Goal: Book appointment/travel/reservation

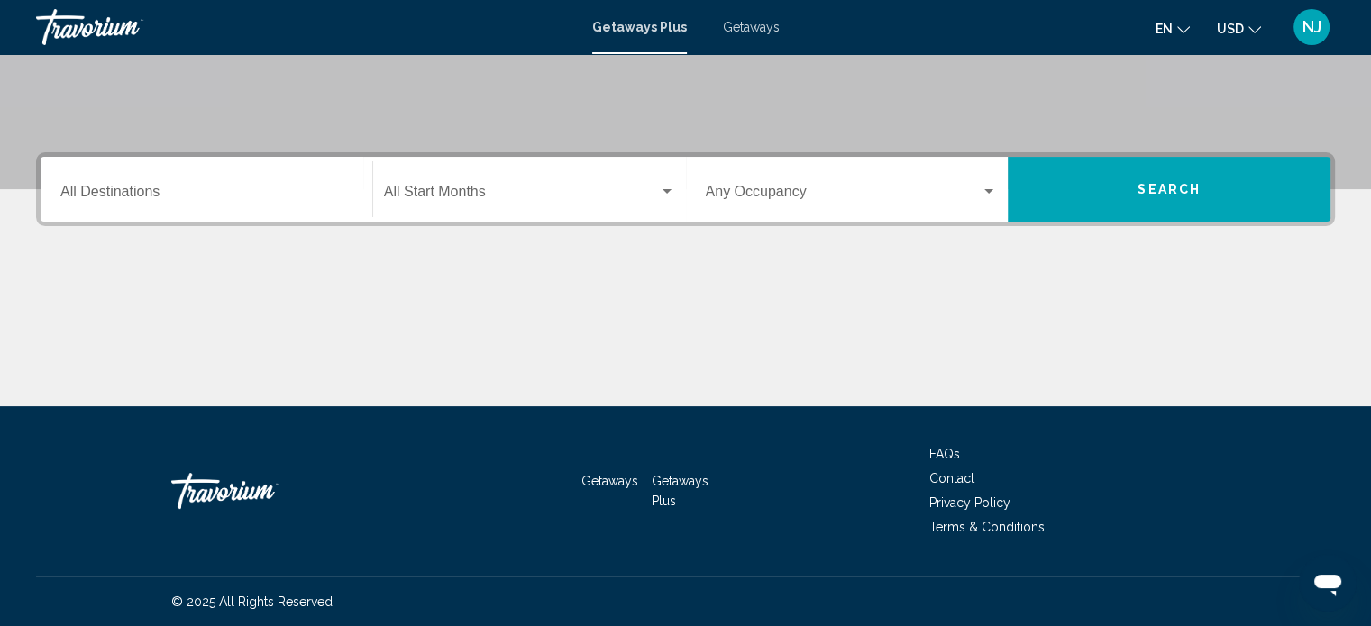
scroll to position [171, 0]
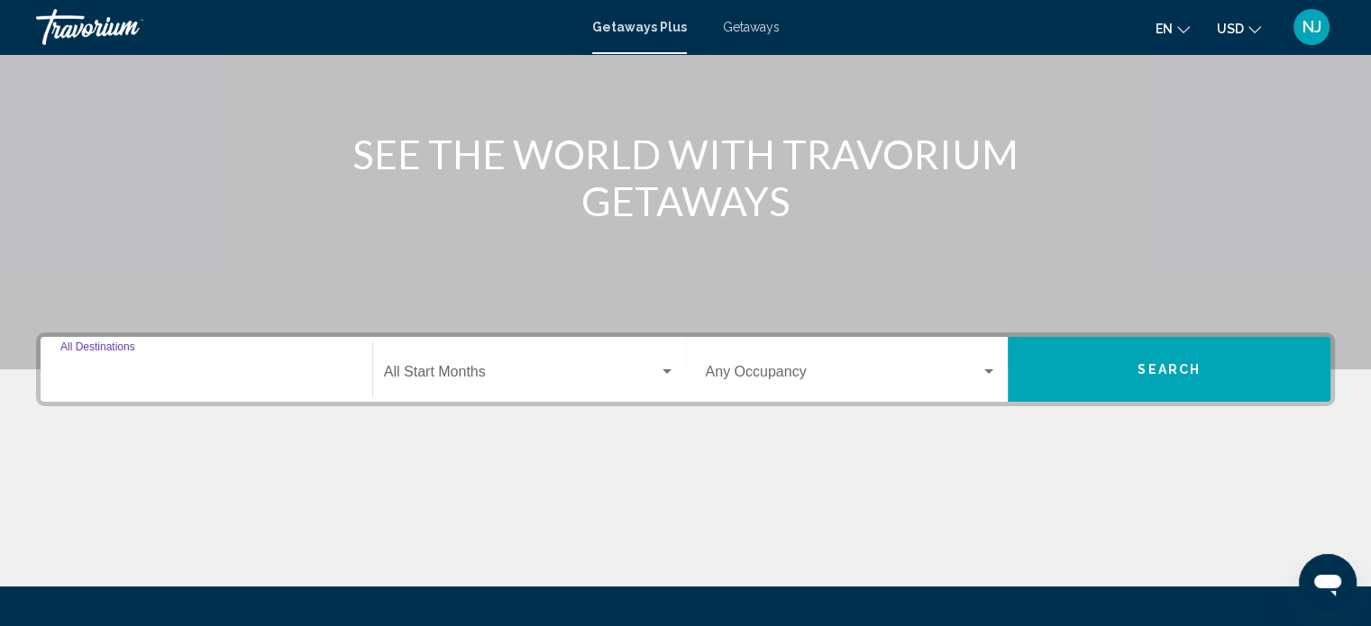
click at [296, 379] on input "Destination All Destinations" at bounding box center [206, 376] width 292 height 16
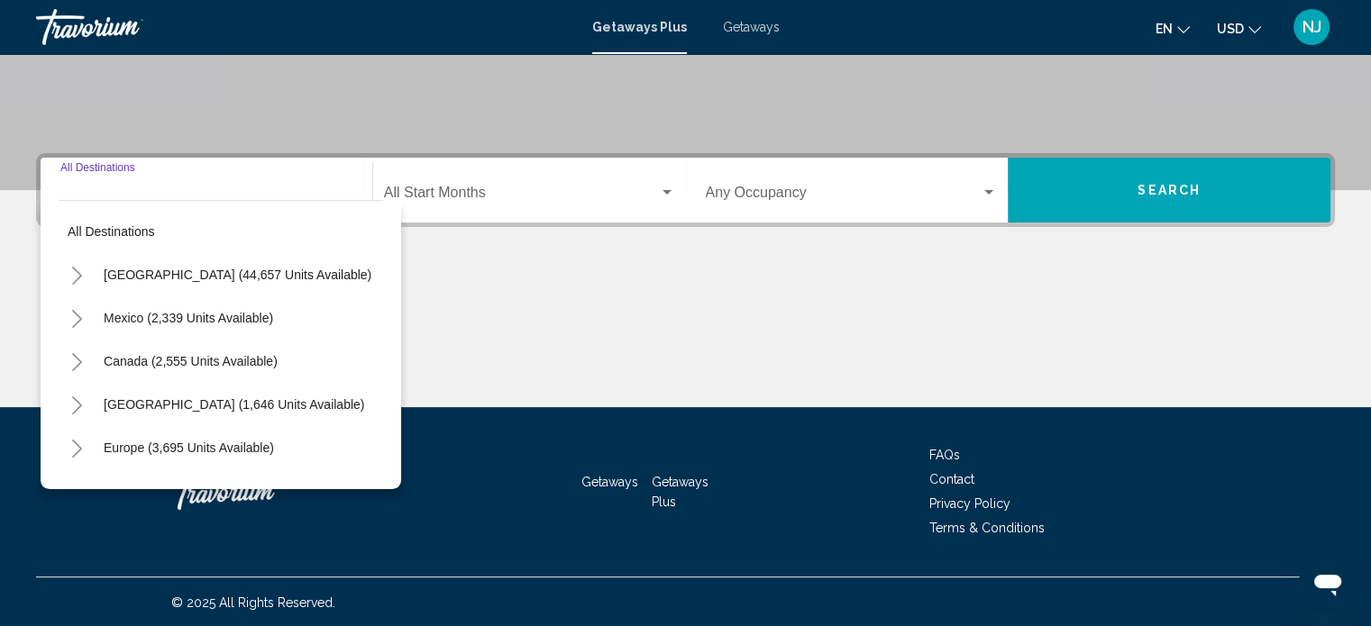
scroll to position [352, 0]
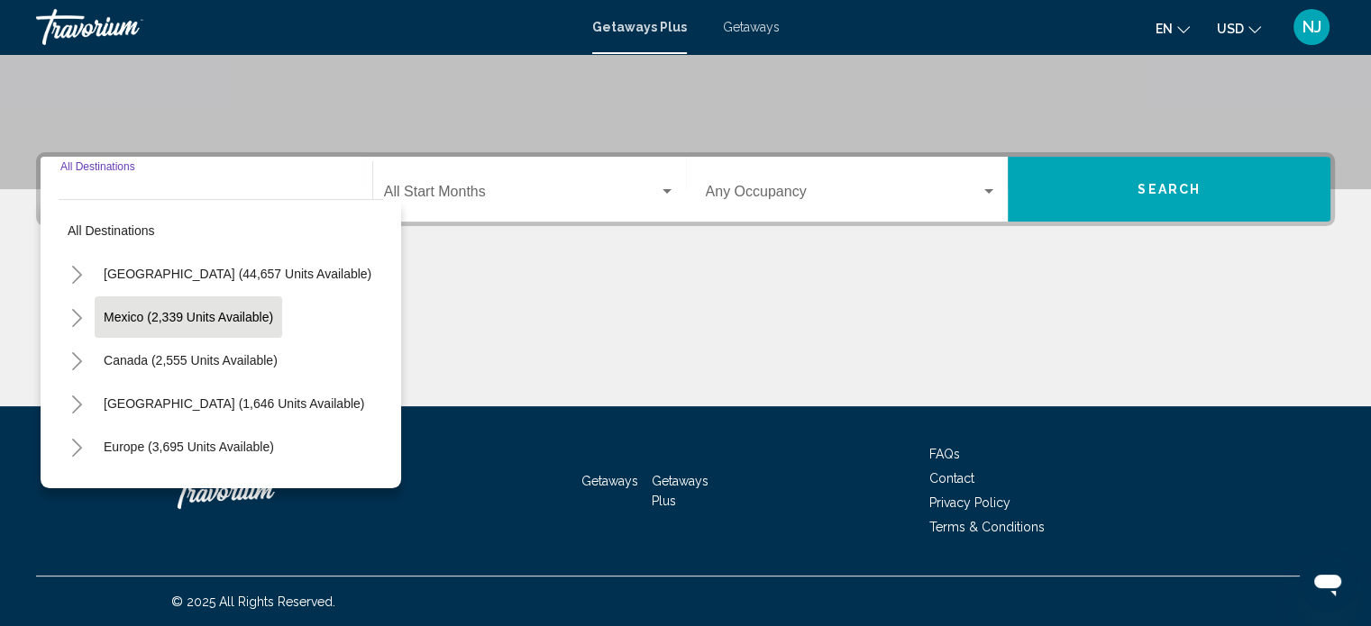
click at [211, 316] on span "Mexico (2,339 units available)" at bounding box center [188, 317] width 169 height 14
type input "**********"
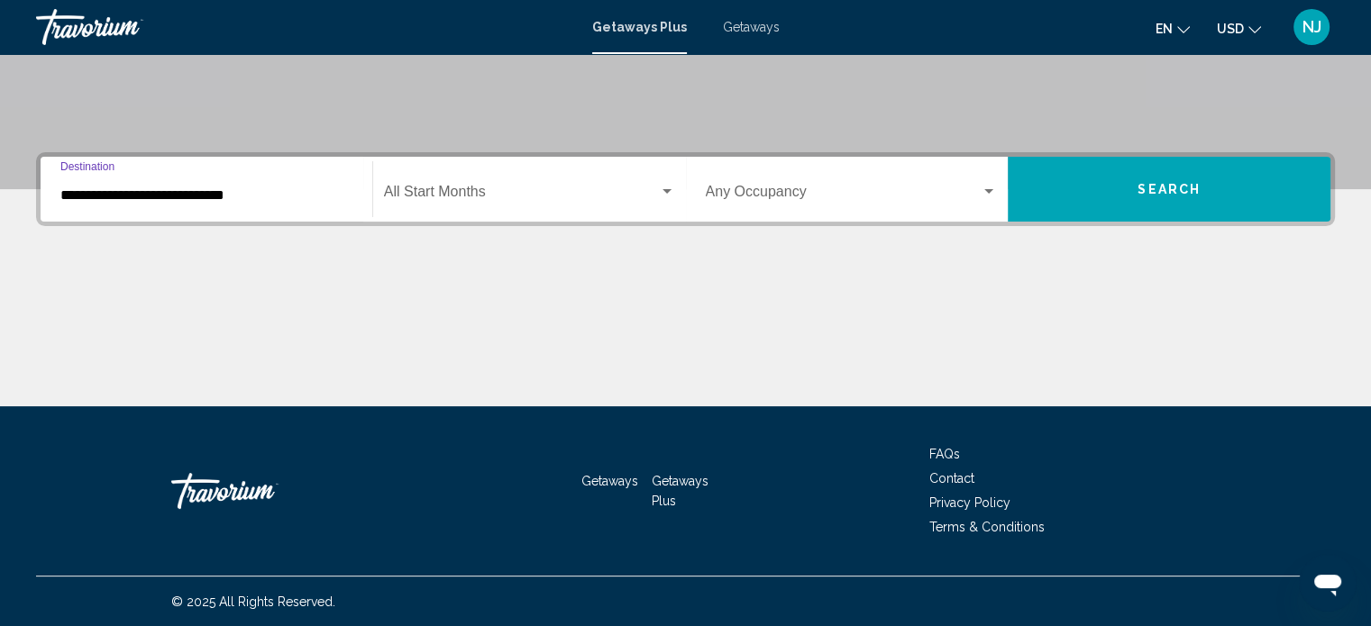
click at [659, 192] on div "Search widget" at bounding box center [667, 192] width 16 height 14
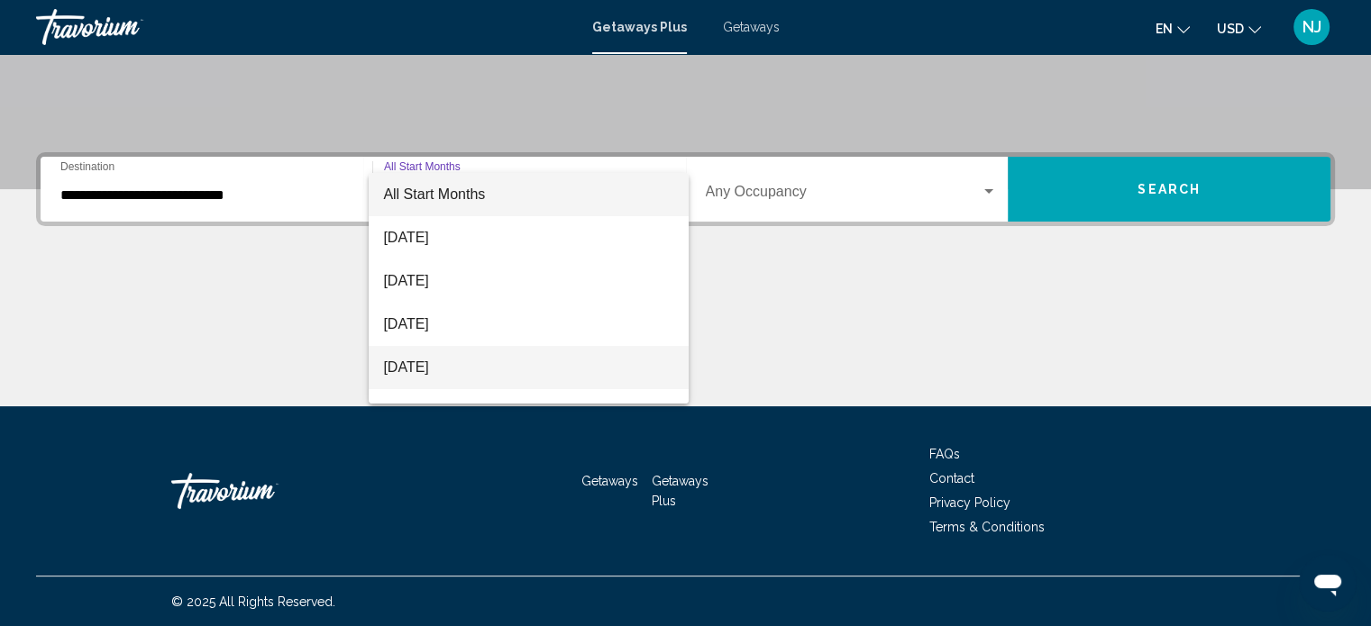
click at [535, 369] on span "November 2025" at bounding box center [528, 367] width 291 height 43
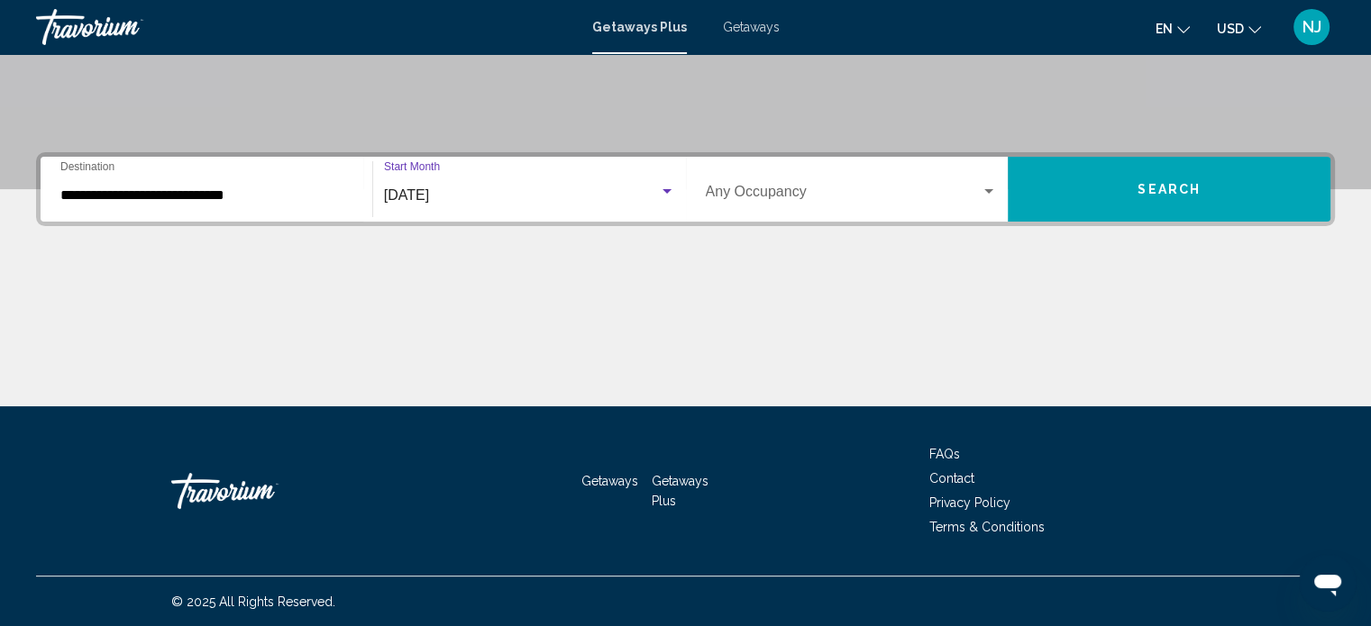
click at [837, 195] on span "Search widget" at bounding box center [844, 195] width 276 height 16
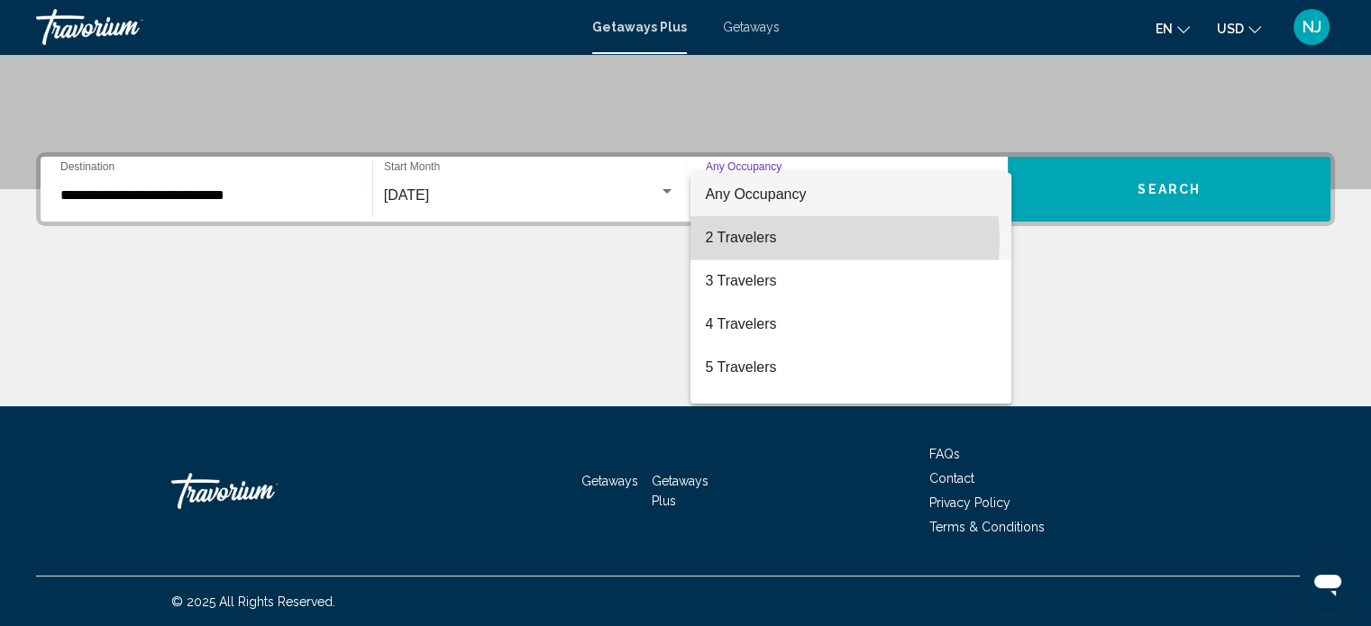
click at [780, 241] on span "2 Travelers" at bounding box center [851, 237] width 292 height 43
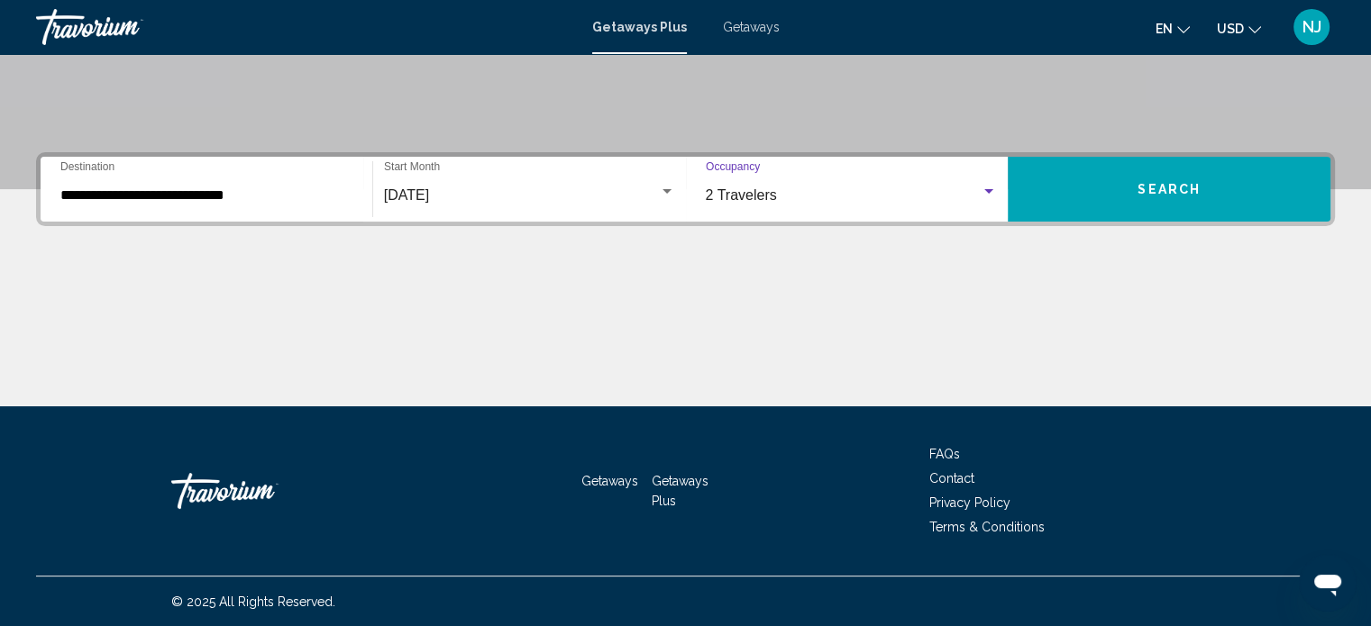
click at [1125, 178] on button "Search" at bounding box center [1169, 189] width 323 height 65
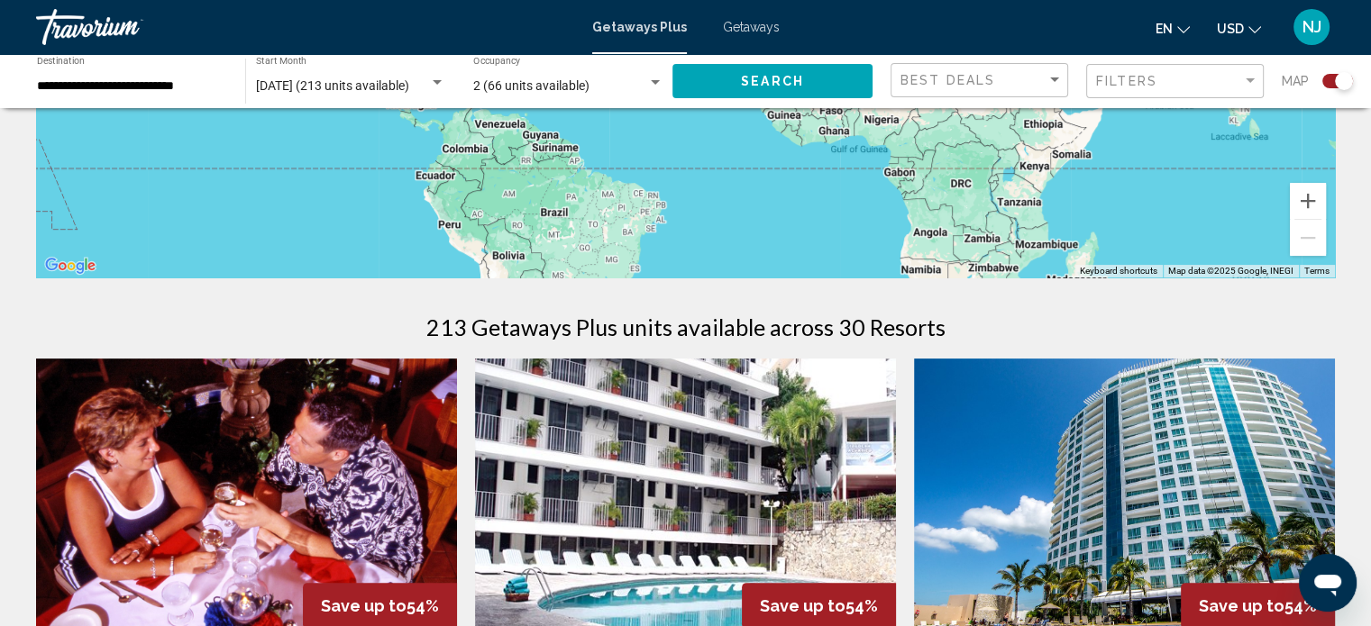
scroll to position [361, 0]
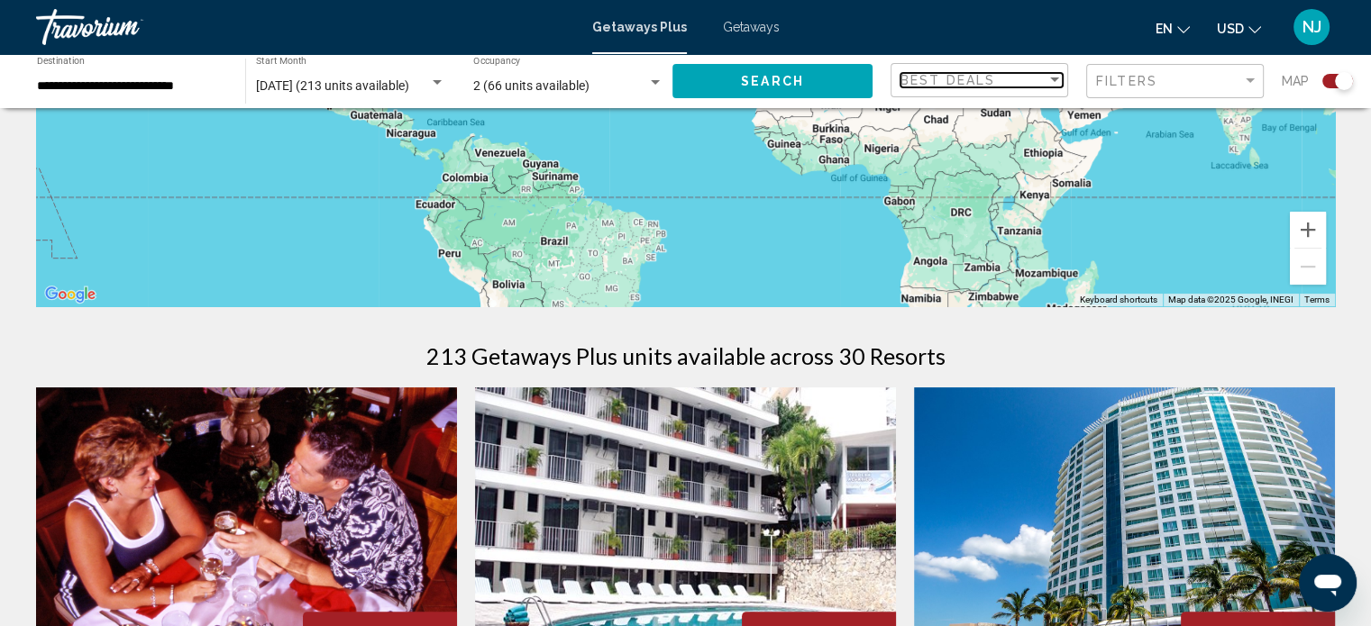
click at [1047, 81] on div "Sort by" at bounding box center [1054, 80] width 16 height 14
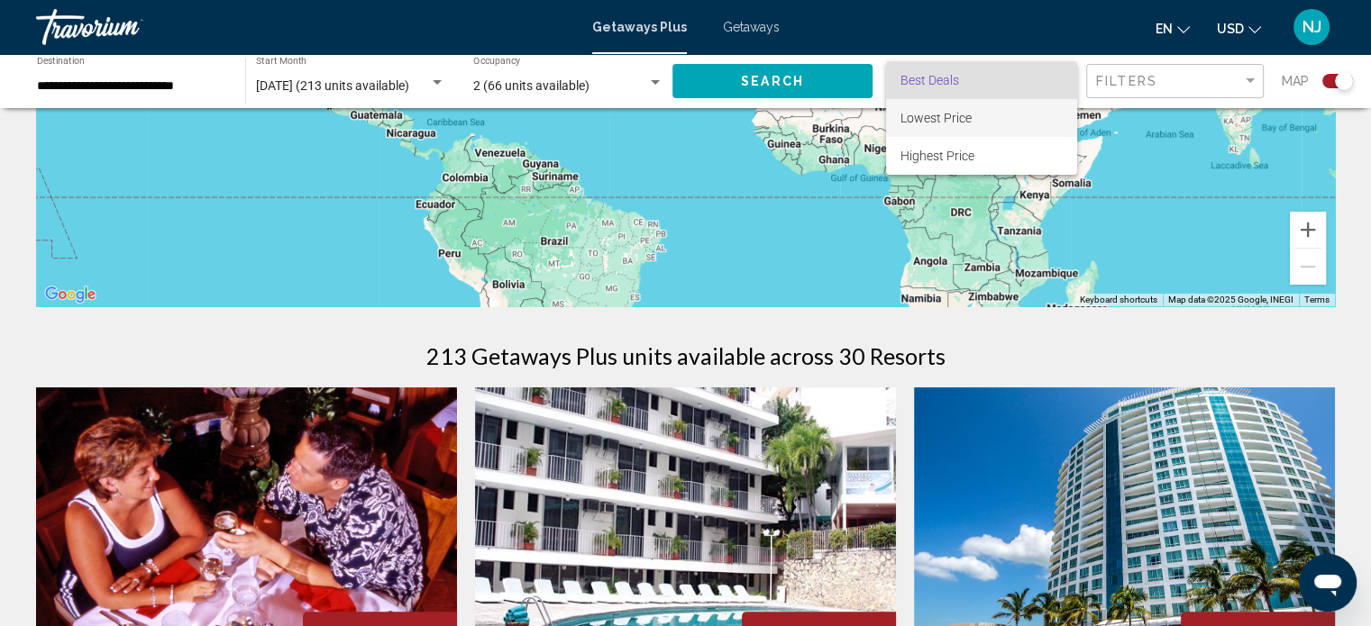
click at [1038, 118] on span "Lowest Price" at bounding box center [981, 118] width 162 height 38
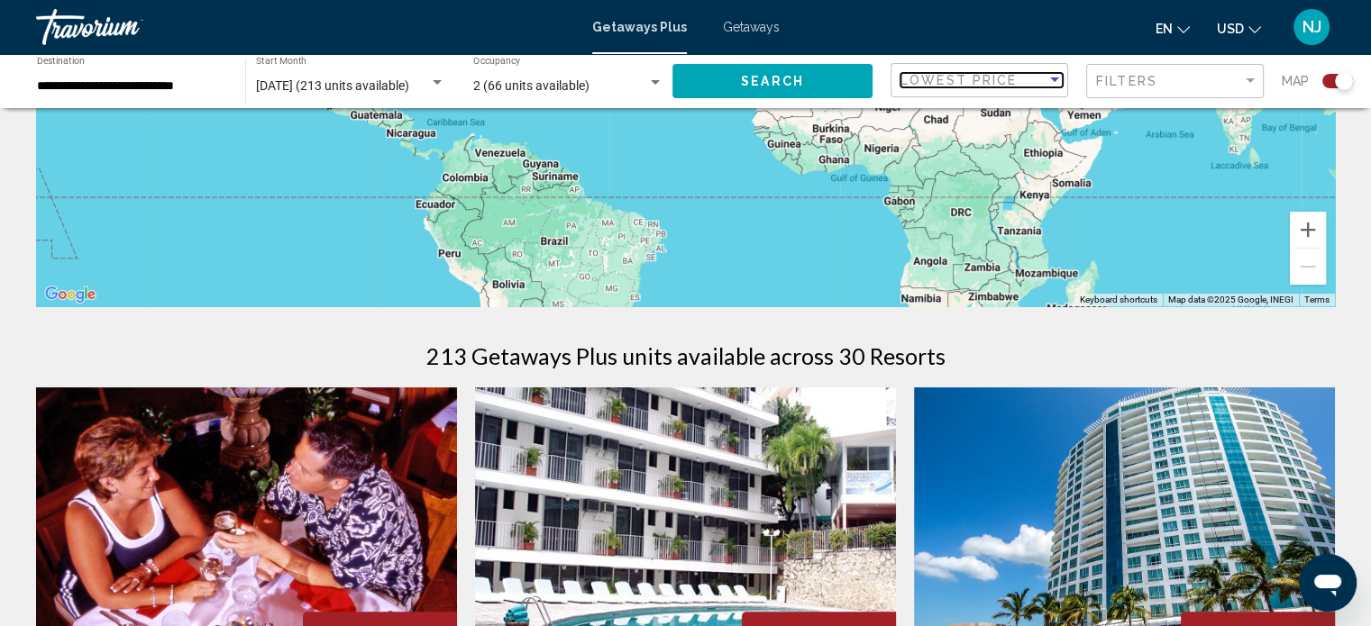
click at [979, 78] on span "Lowest Price" at bounding box center [958, 80] width 116 height 14
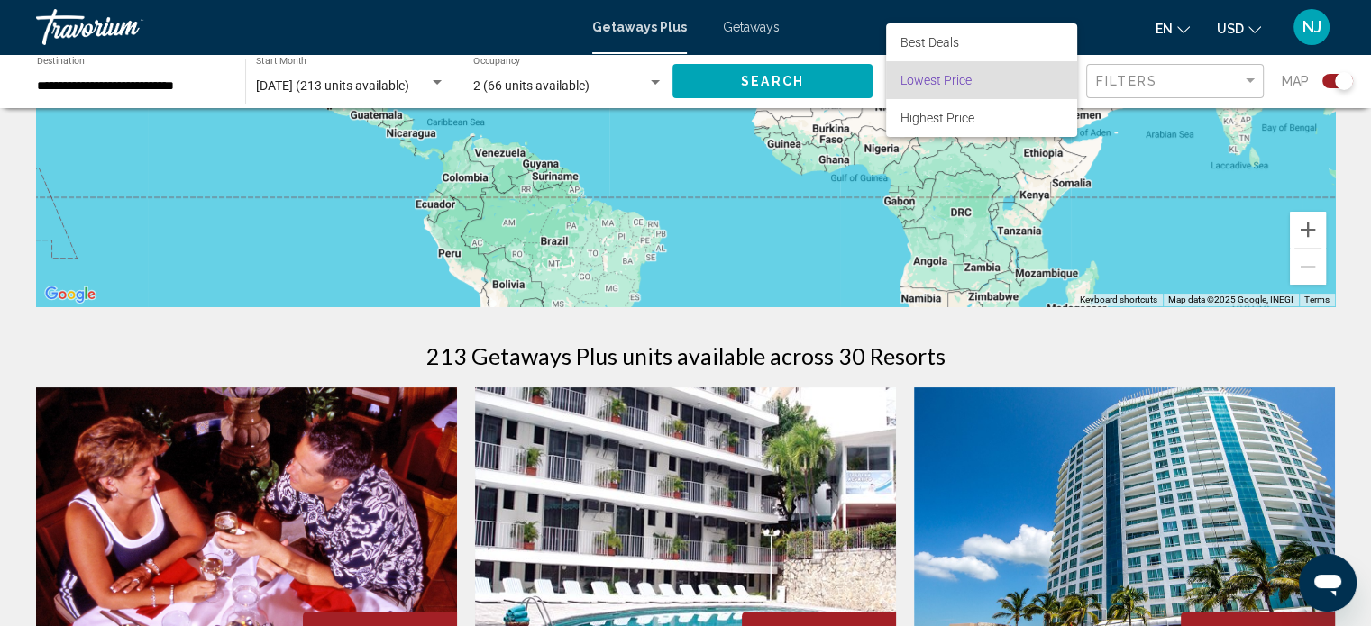
click at [811, 80] on div at bounding box center [685, 313] width 1371 height 626
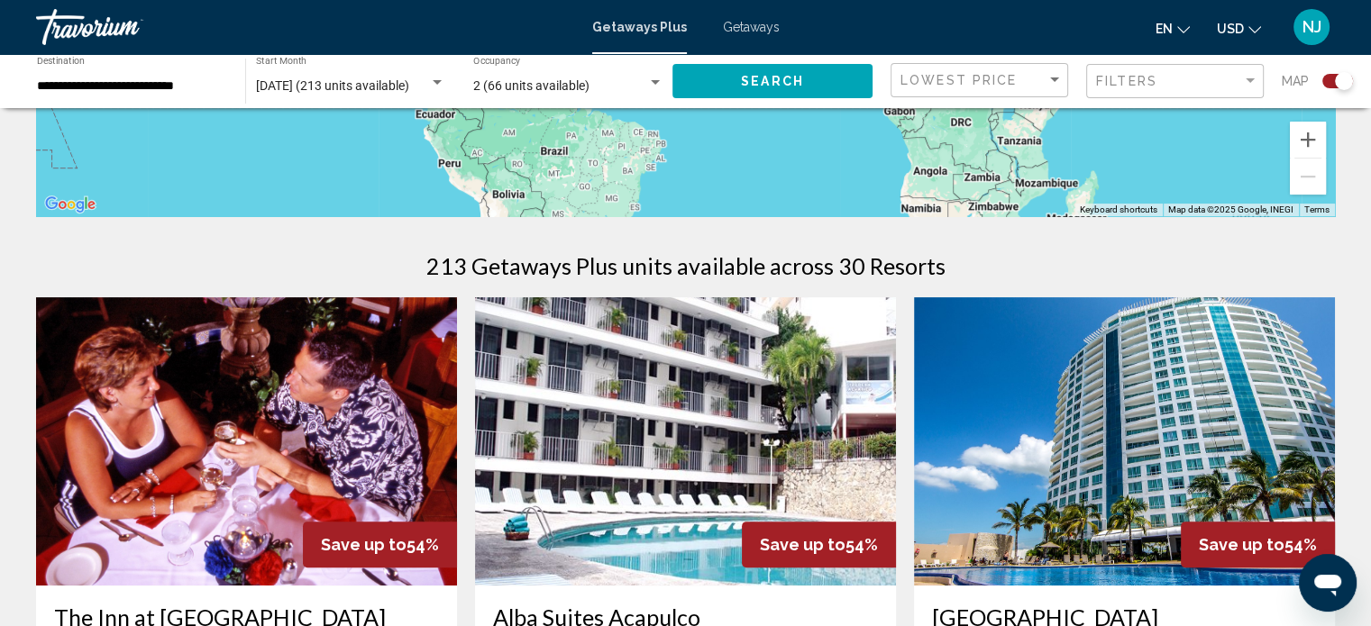
scroll to position [631, 0]
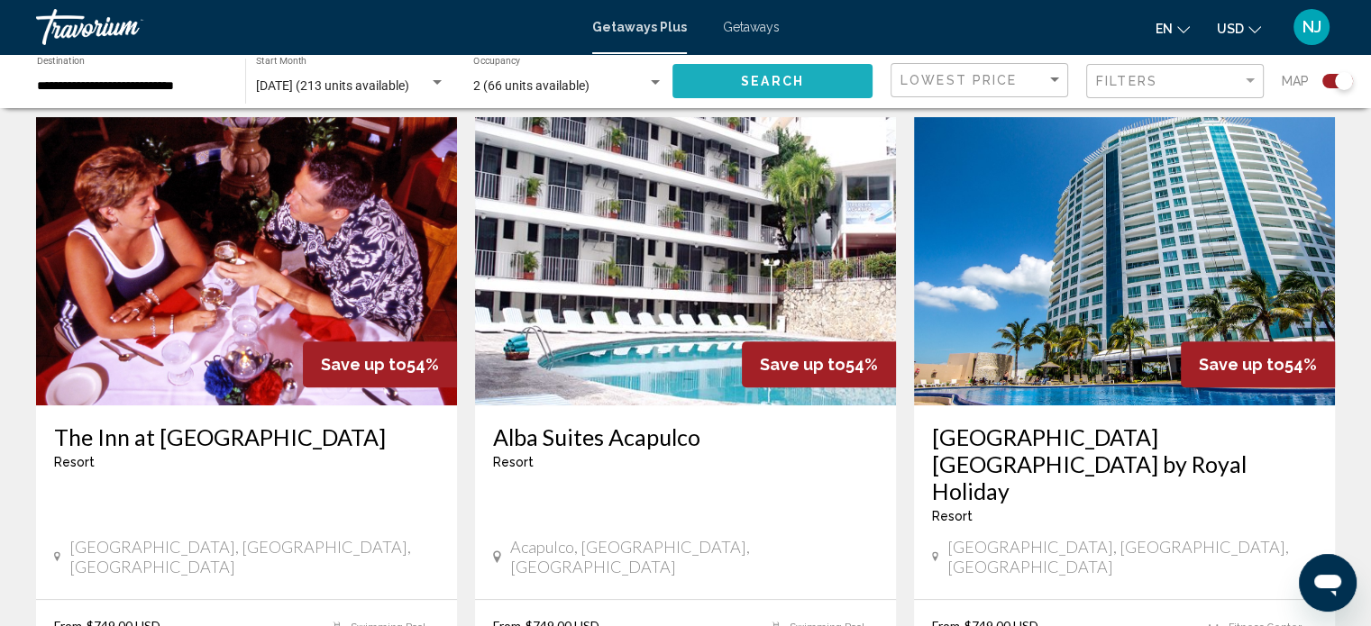
click at [815, 79] on button "Search" at bounding box center [772, 80] width 200 height 33
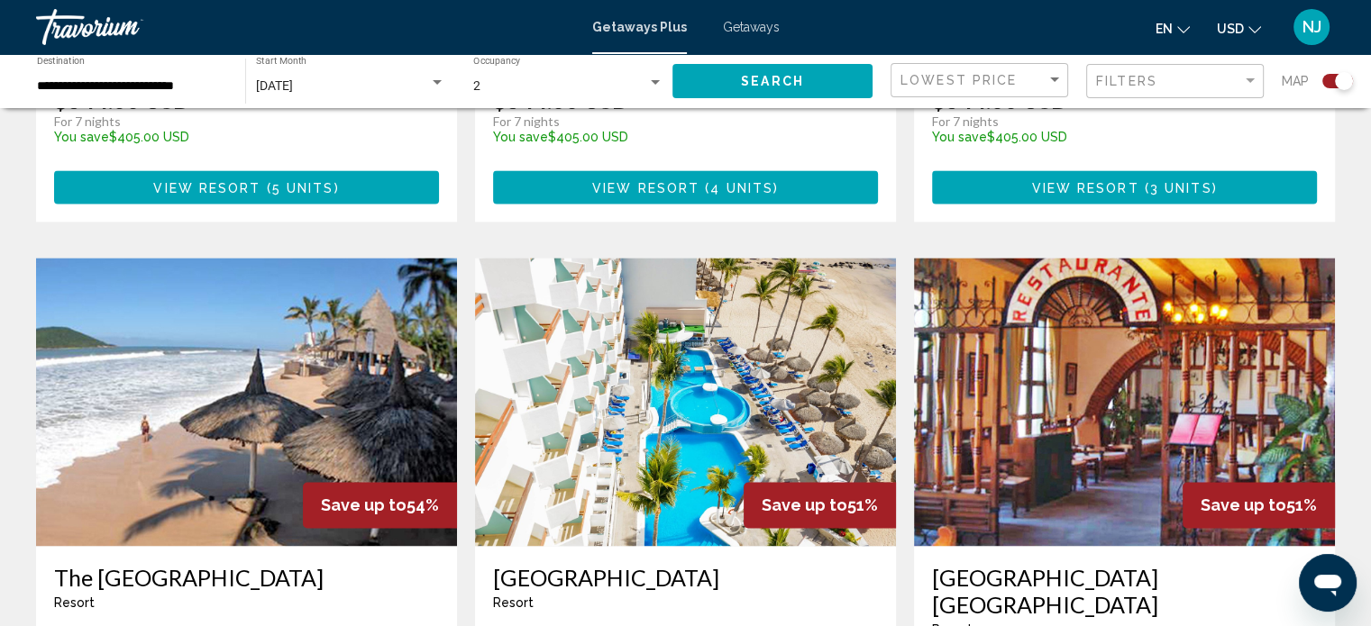
scroll to position [2704, 0]
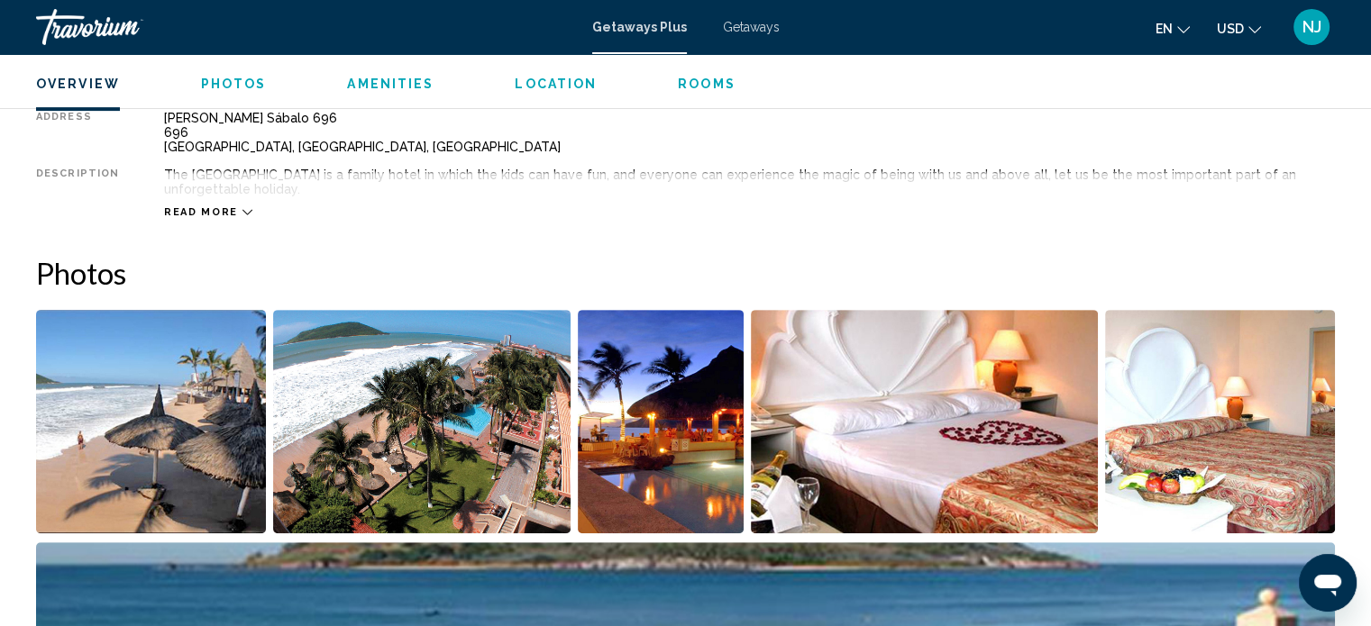
scroll to position [732, 0]
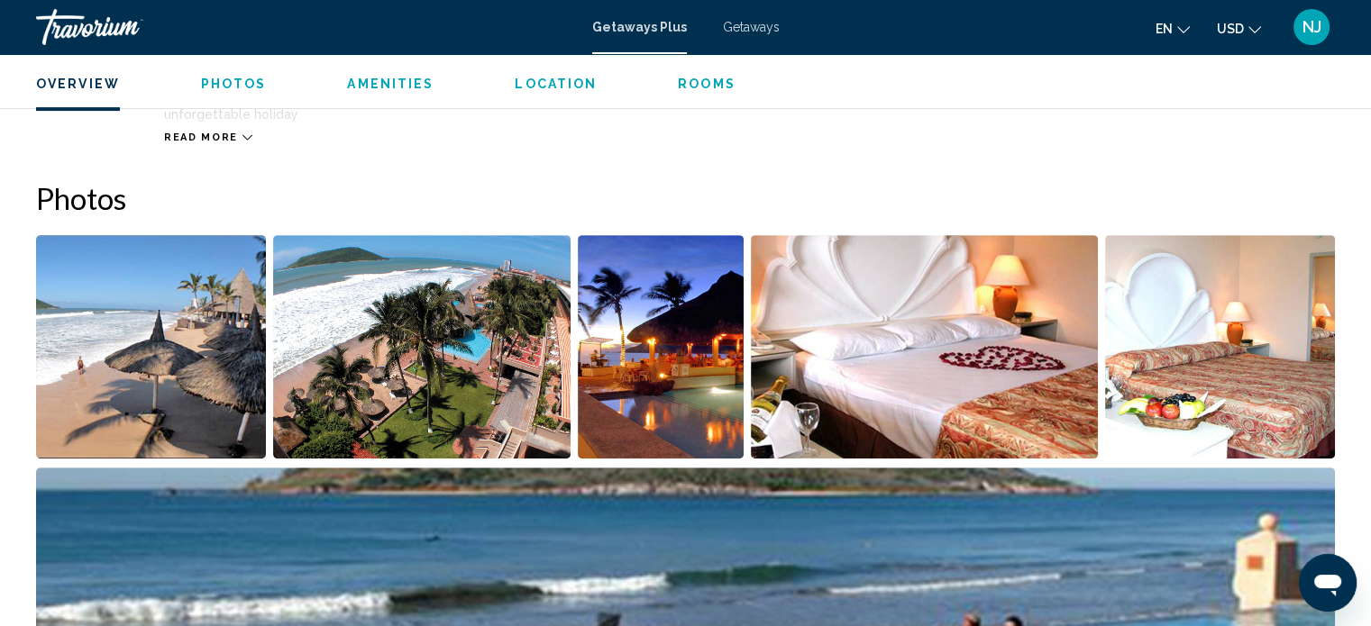
click at [197, 361] on img "Open full-screen image slider" at bounding box center [151, 347] width 230 height 224
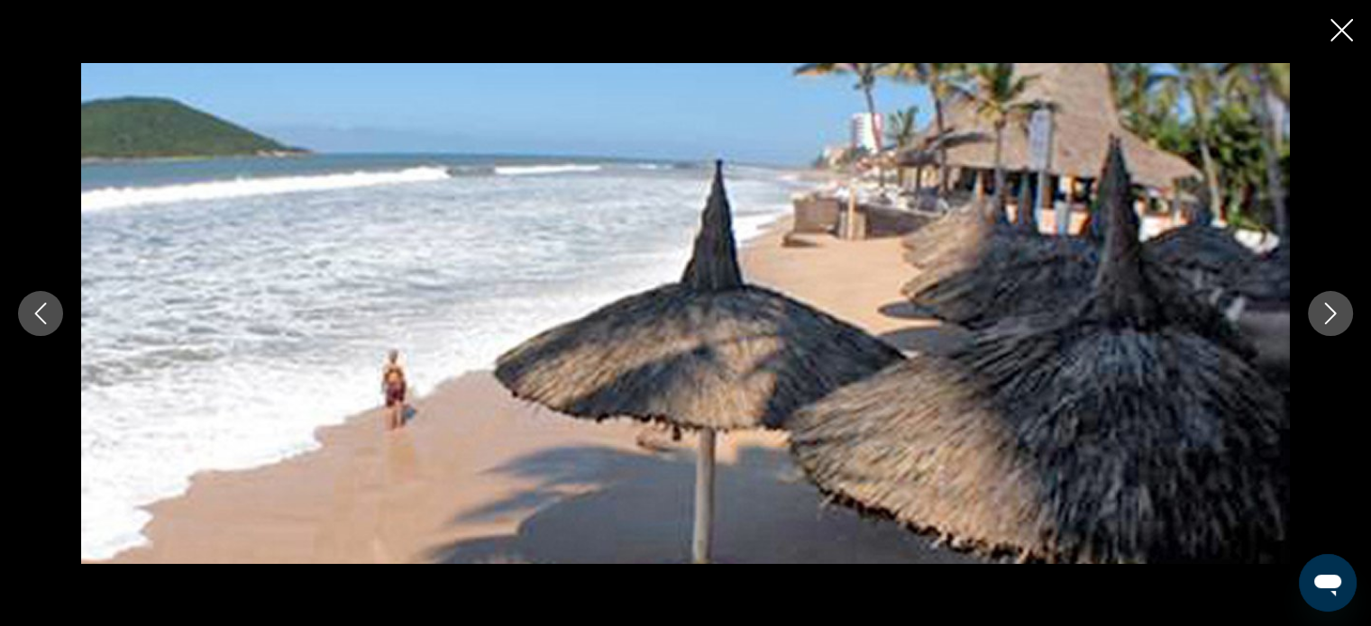
click at [1341, 314] on button "Next image" at bounding box center [1330, 313] width 45 height 45
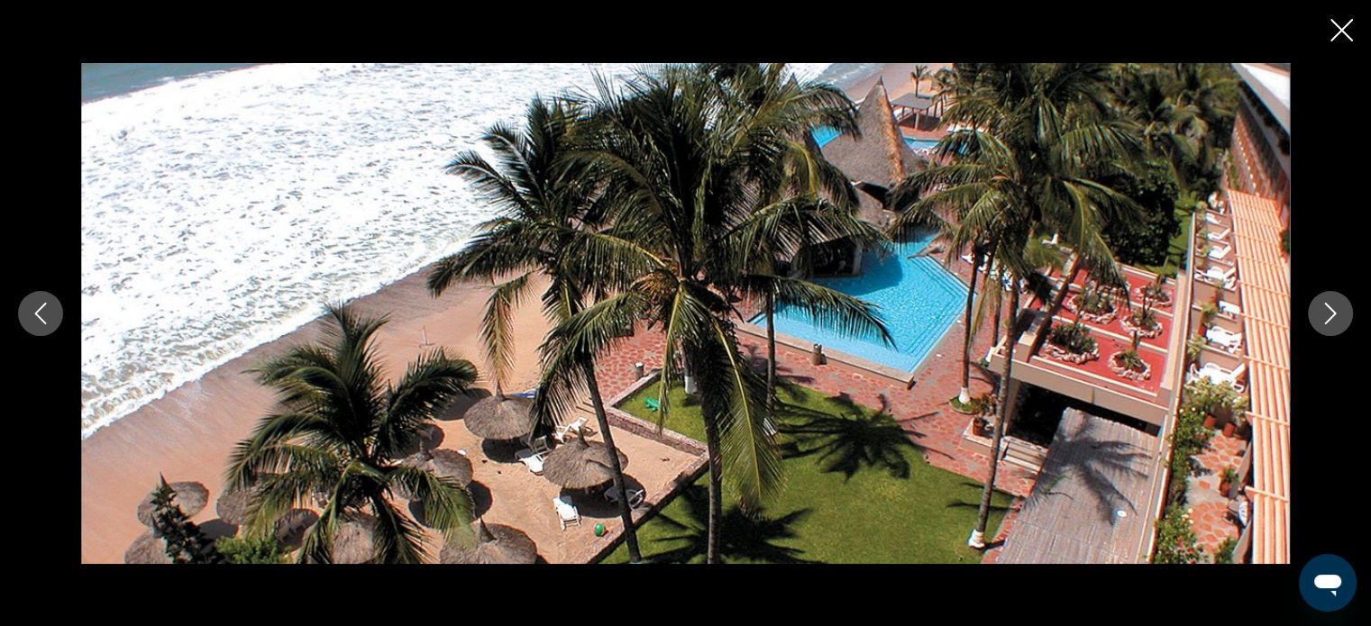
click at [1341, 314] on button "Next image" at bounding box center [1330, 313] width 45 height 45
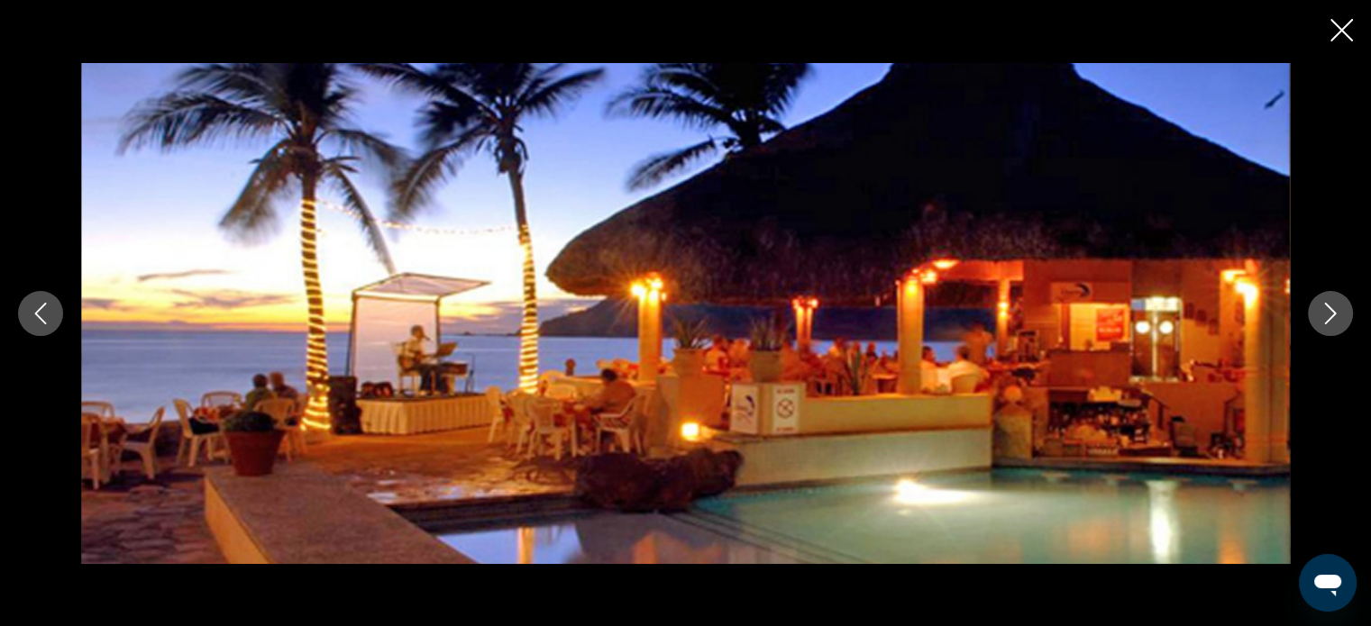
click at [1341, 314] on button "Next image" at bounding box center [1330, 313] width 45 height 45
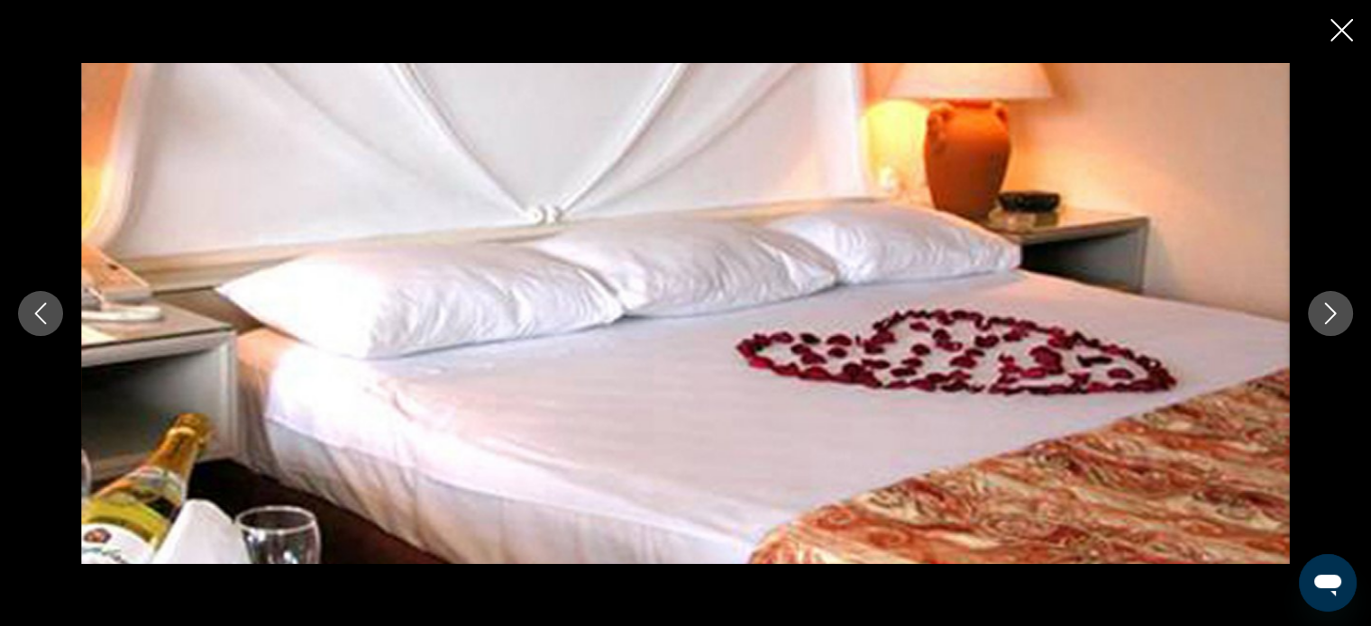
click at [1341, 314] on button "Next image" at bounding box center [1330, 313] width 45 height 45
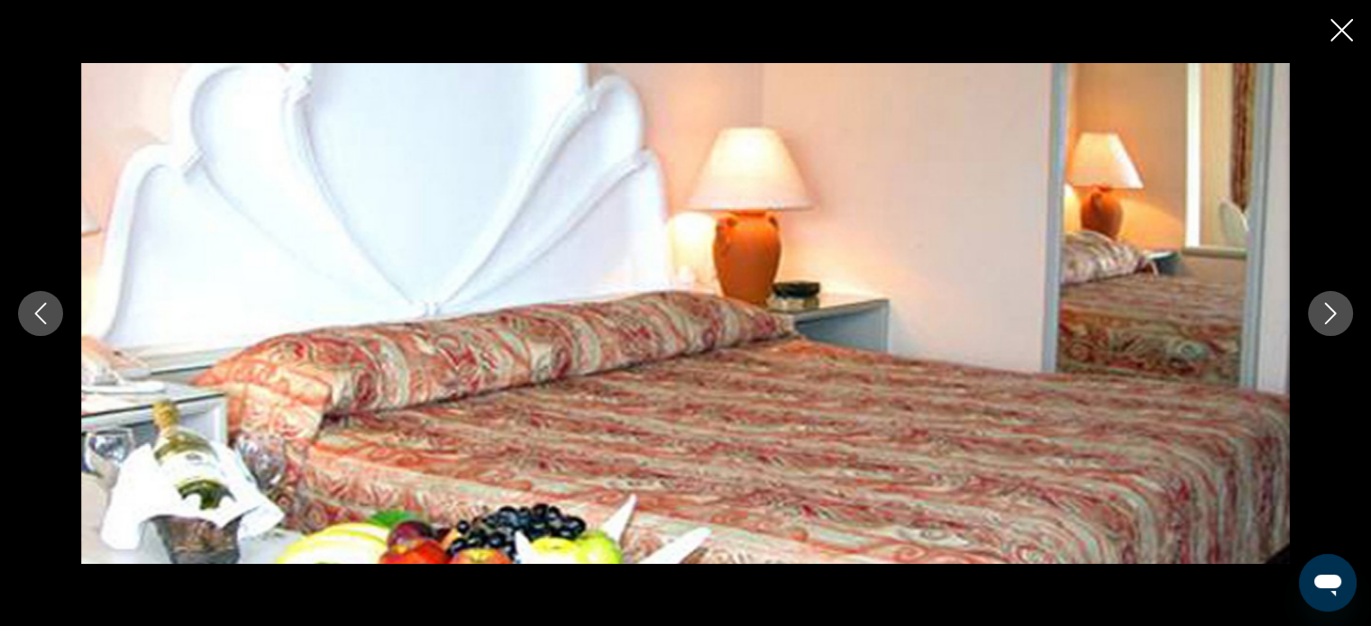
click at [1341, 314] on button "Next image" at bounding box center [1330, 313] width 45 height 45
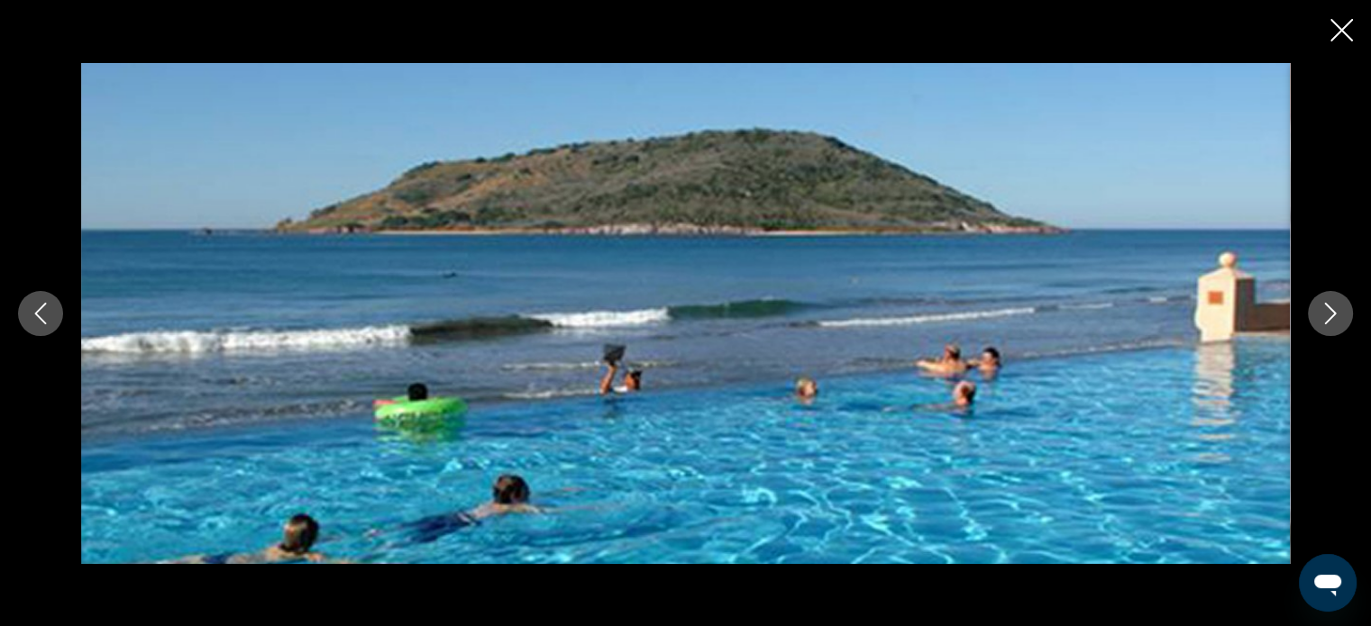
click at [1341, 314] on button "Next image" at bounding box center [1330, 313] width 45 height 45
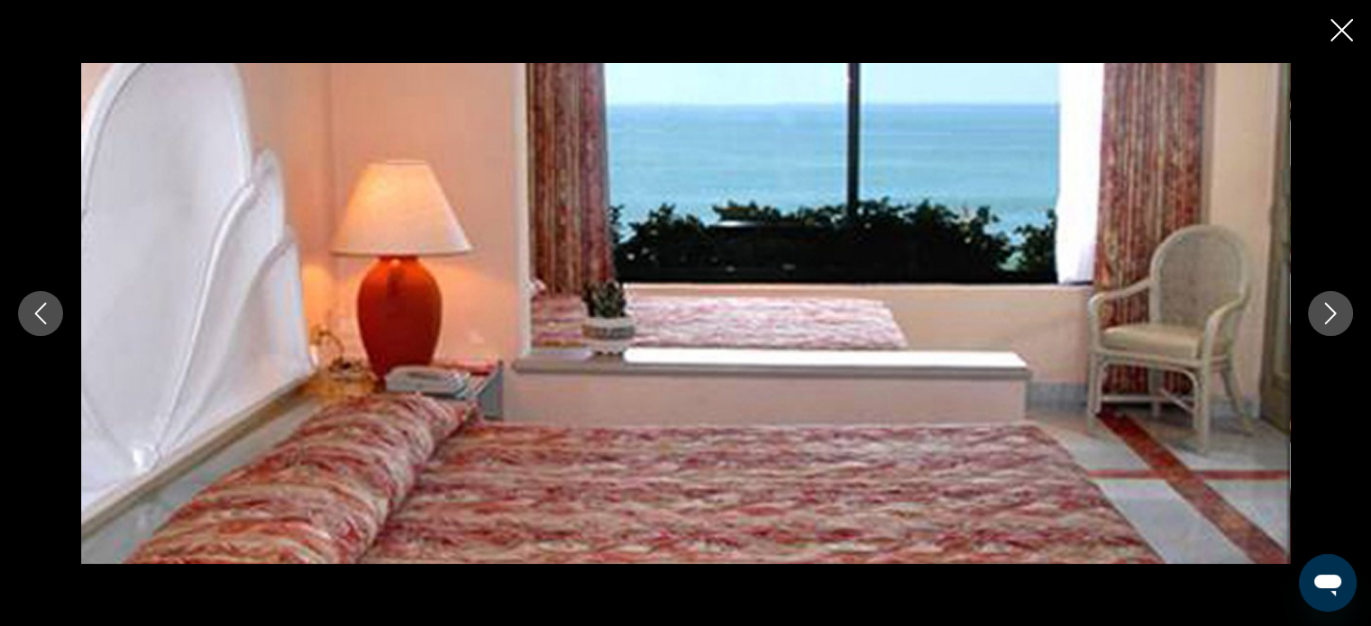
click at [1340, 39] on icon "Close slideshow" at bounding box center [1341, 30] width 23 height 23
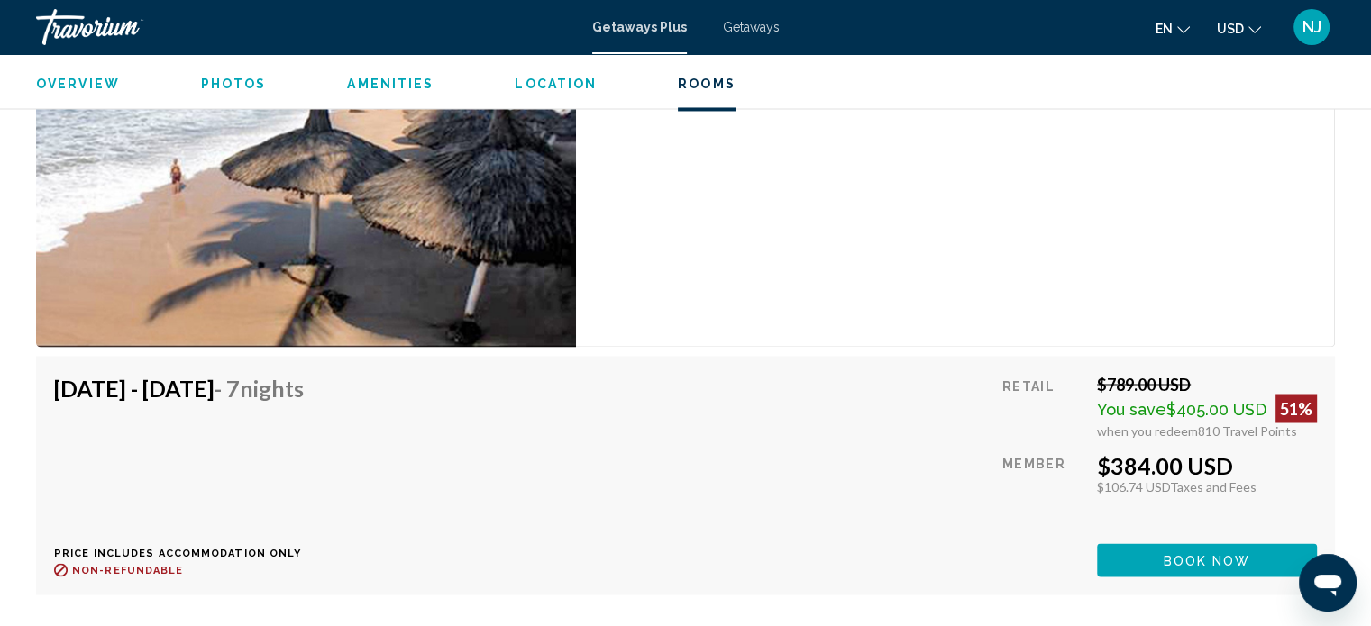
scroll to position [3075, 0]
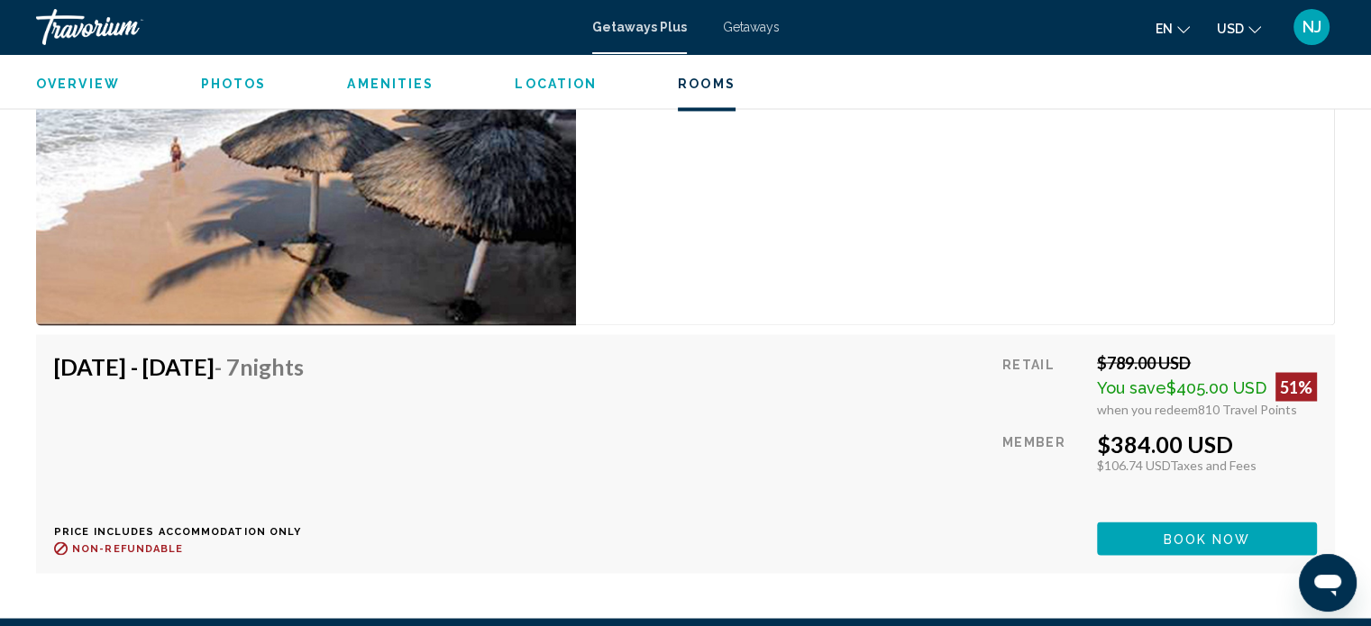
drag, startPoint x: 1083, startPoint y: 333, endPoint x: 1211, endPoint y: 333, distance: 128.9
click at [1211, 352] on div "Retail $789.00 USD You save $405.00 USD 51% when you redeem 810 Travel Points M…" at bounding box center [1159, 453] width 315 height 203
drag, startPoint x: 1158, startPoint y: 362, endPoint x: 1344, endPoint y: 360, distance: 185.7
drag, startPoint x: 1185, startPoint y: 381, endPoint x: 1357, endPoint y: 381, distance: 171.3
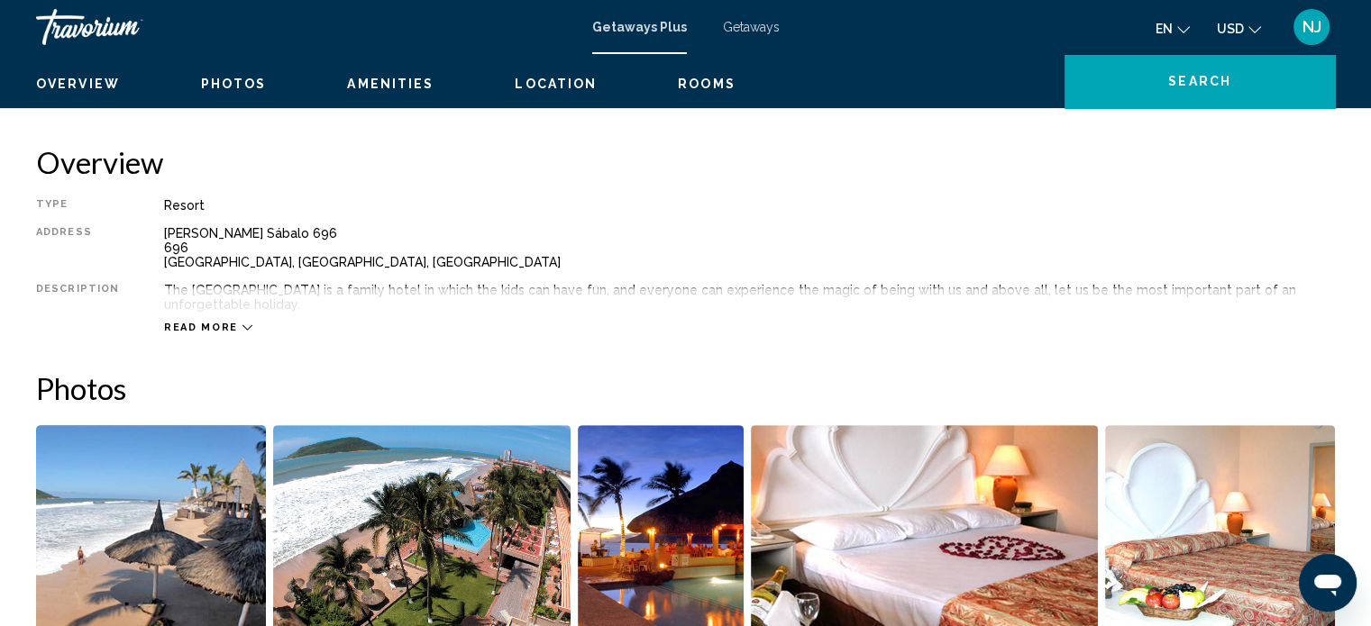
scroll to position [0, 0]
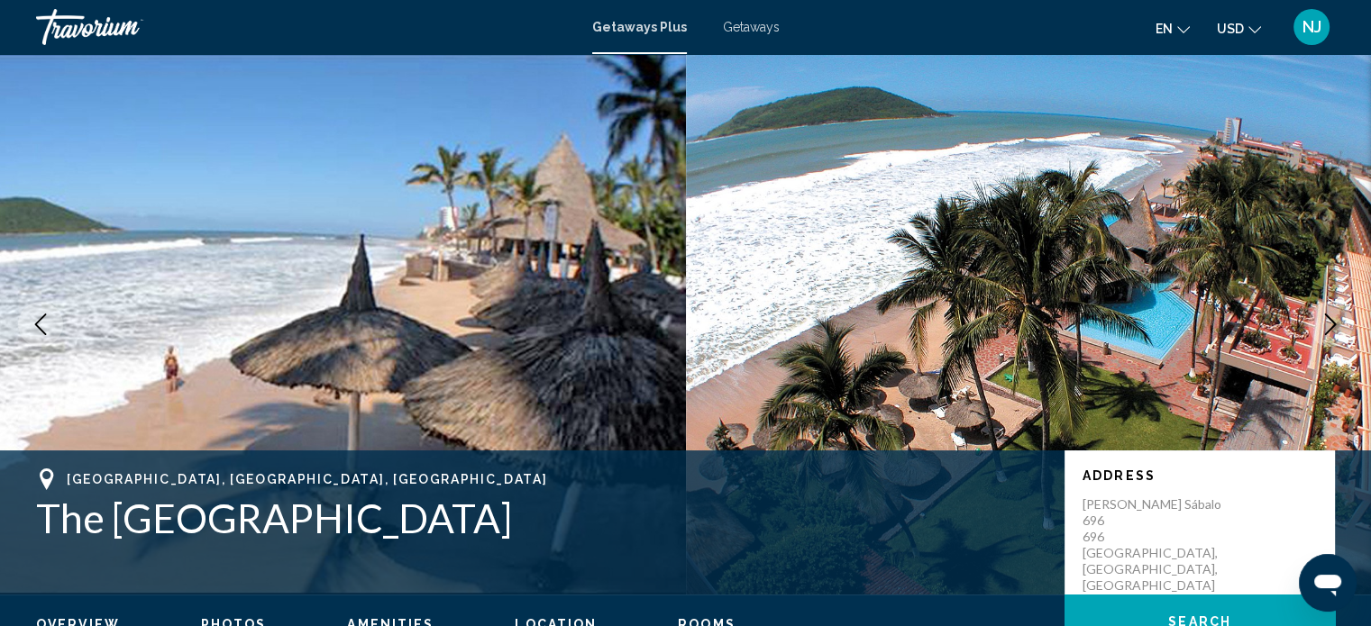
click at [763, 28] on span "Getaways" at bounding box center [751, 27] width 57 height 14
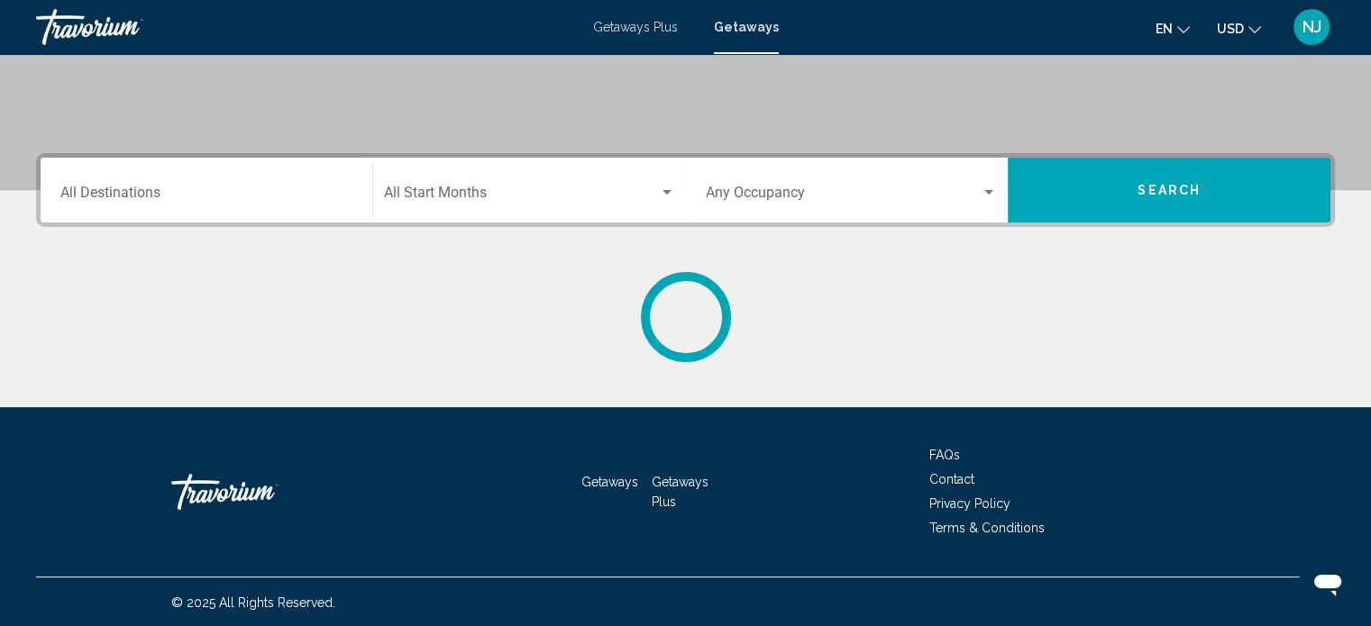
scroll to position [352, 0]
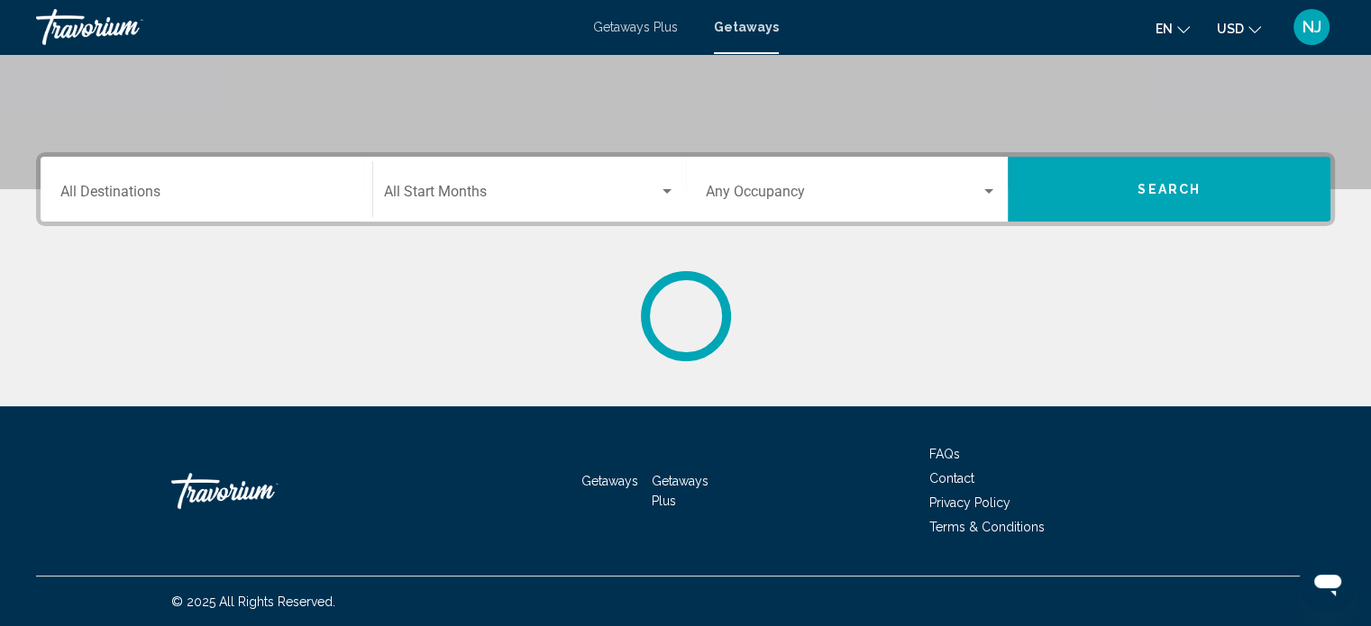
click at [342, 181] on div "Destination All Destinations" at bounding box center [206, 189] width 292 height 57
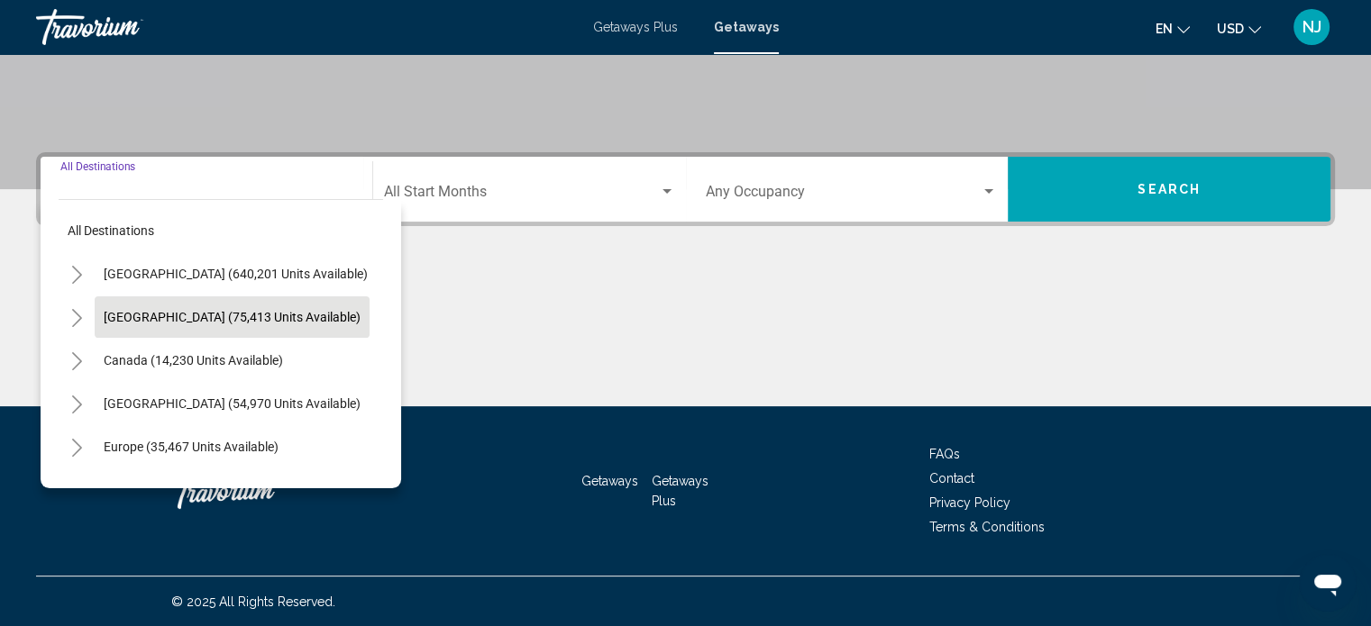
click at [279, 315] on span "Mexico (75,413 units available)" at bounding box center [232, 317] width 257 height 14
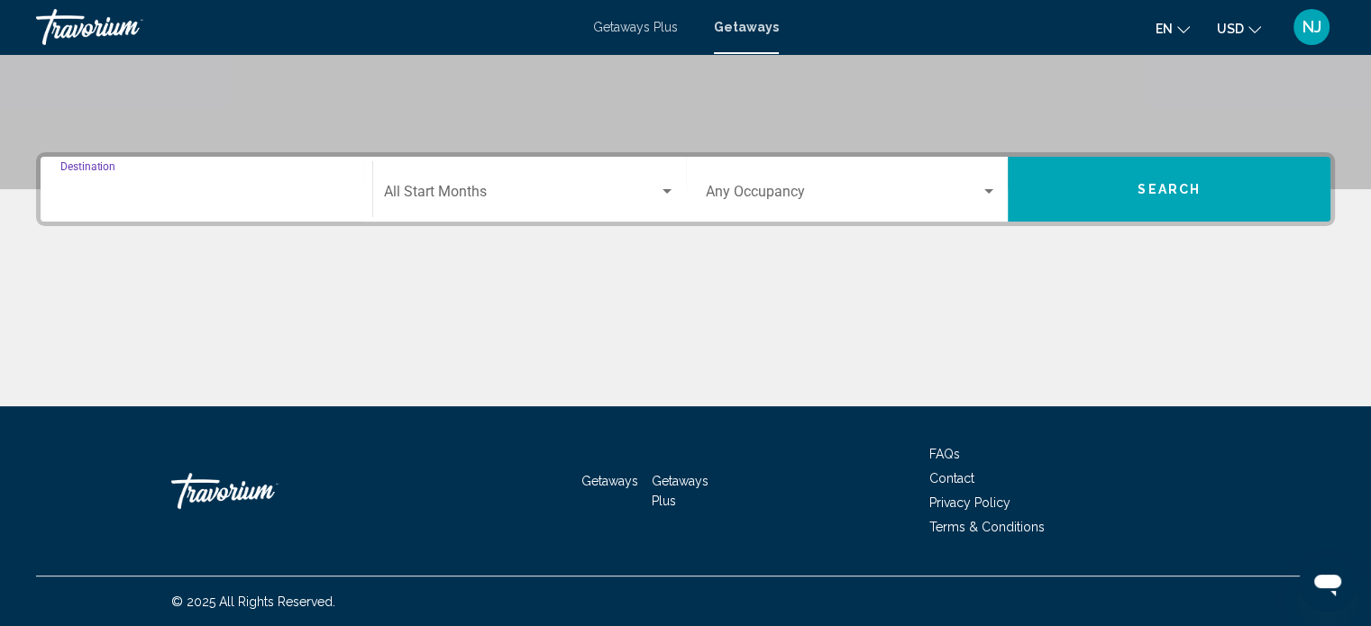
type input "**********"
click at [505, 179] on div "Start Month All Start Months" at bounding box center [529, 189] width 291 height 57
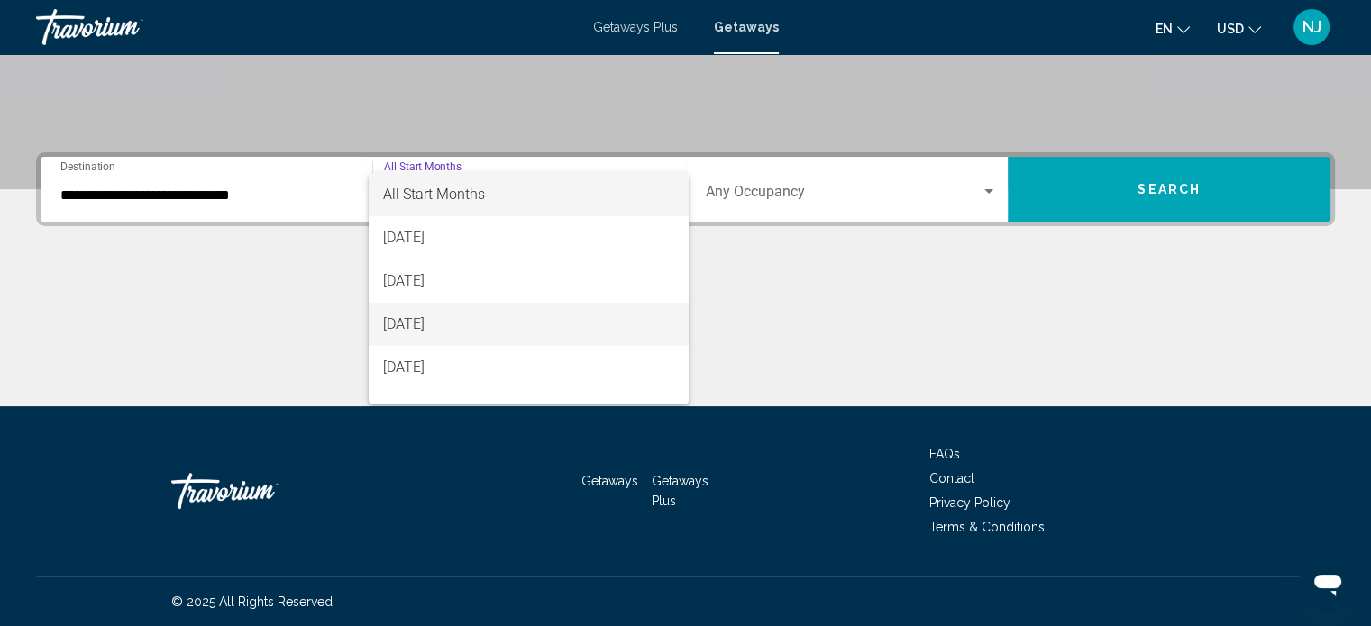
click at [463, 315] on span "October 2025" at bounding box center [528, 324] width 291 height 43
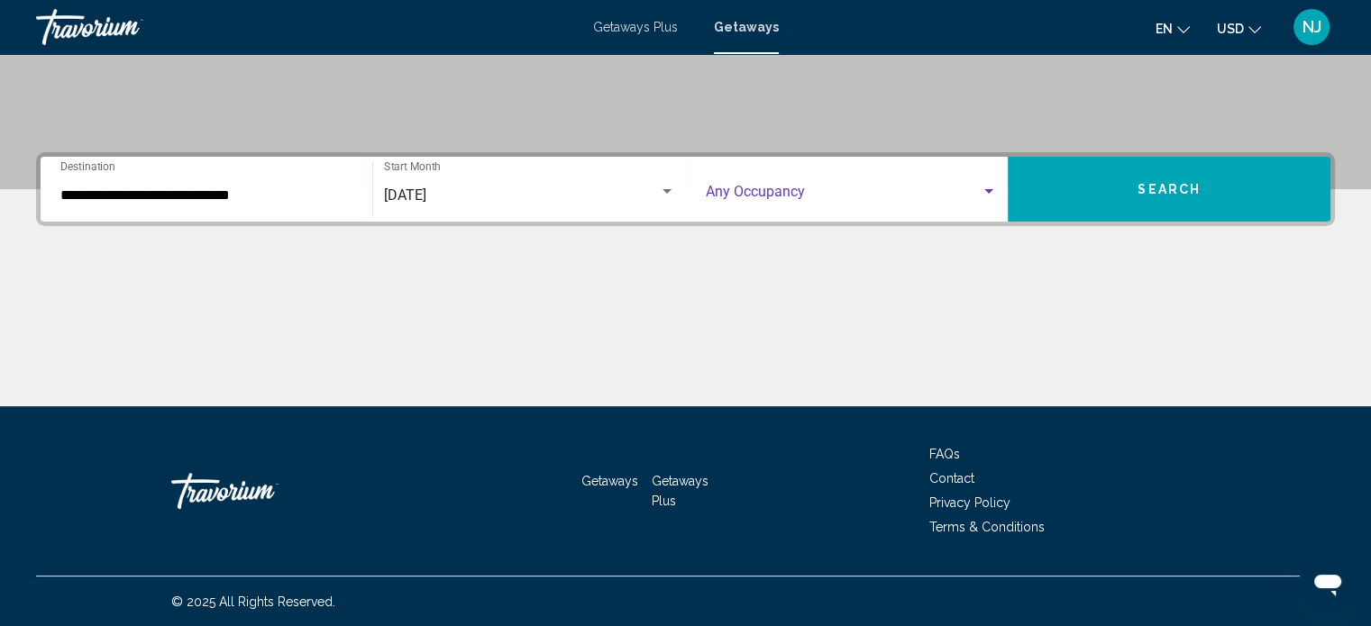
click at [988, 186] on div "Search widget" at bounding box center [989, 192] width 16 height 14
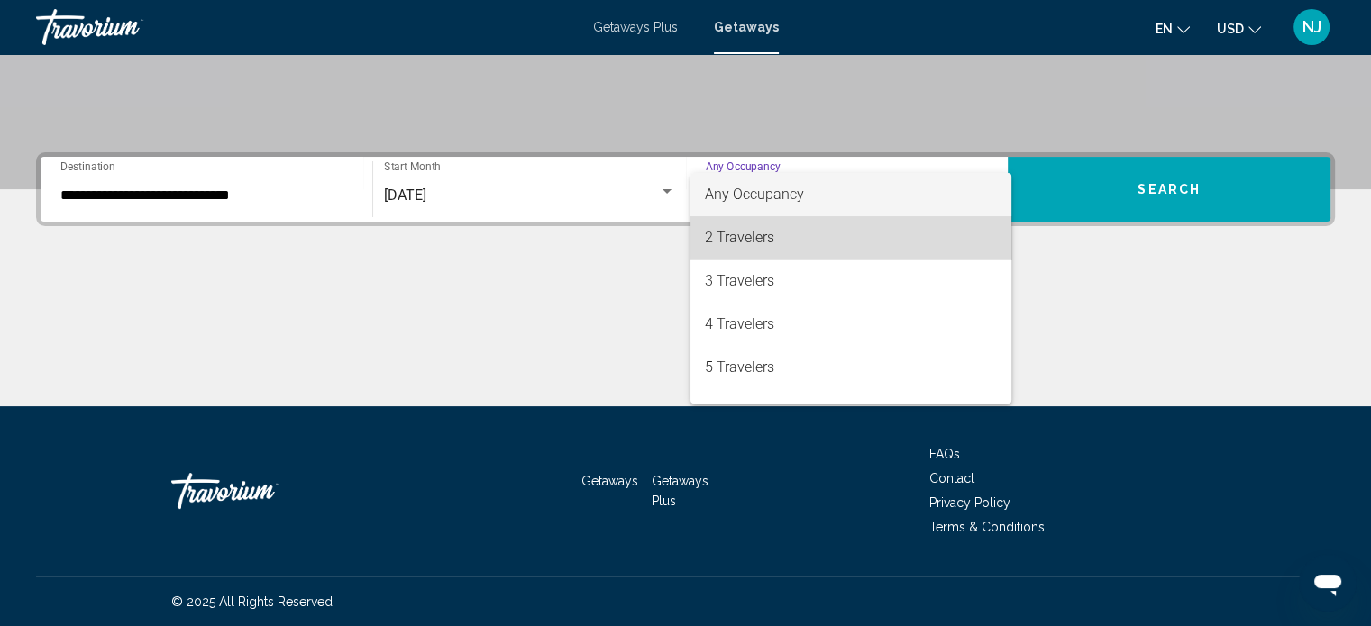
click at [935, 224] on span "2 Travelers" at bounding box center [851, 237] width 292 height 43
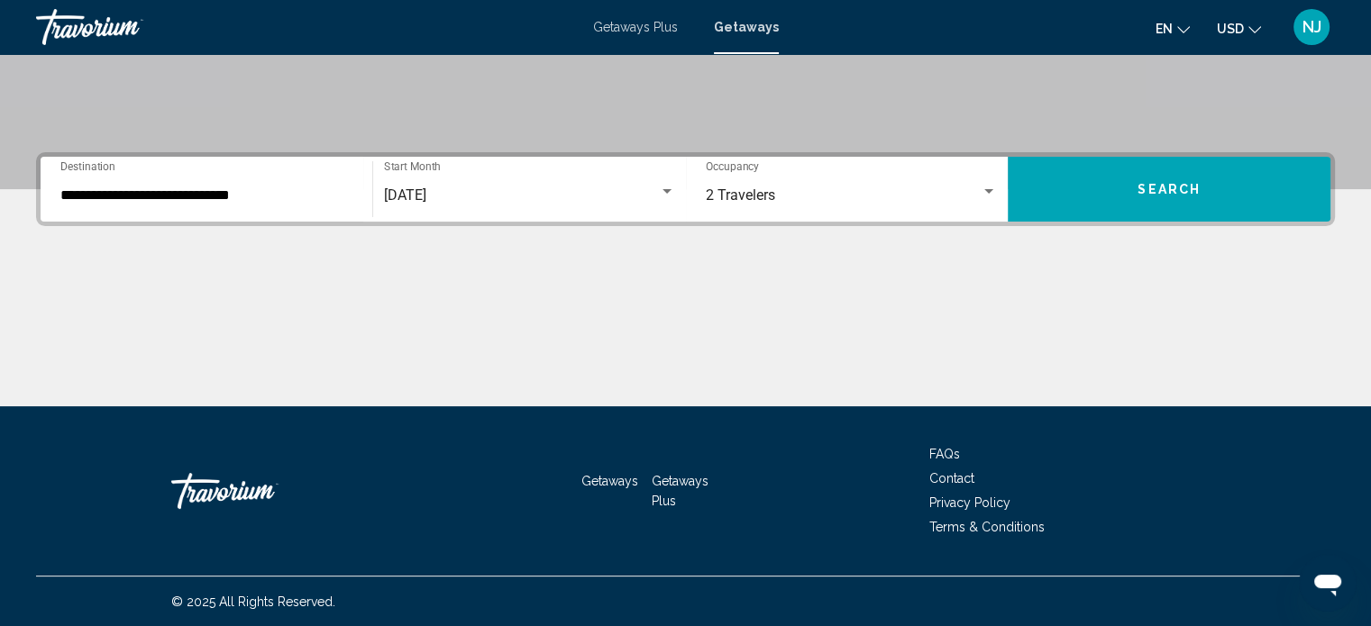
click at [997, 188] on div "2 Travelers Occupancy Any Occupancy" at bounding box center [852, 189] width 314 height 57
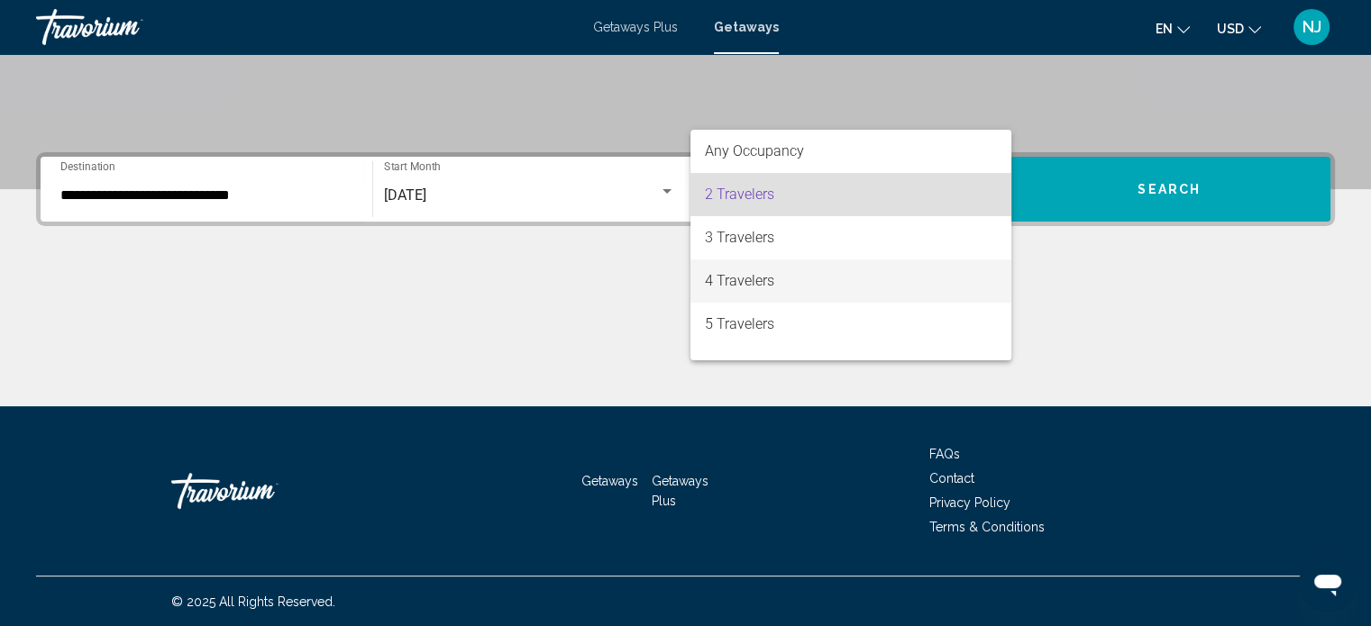
click at [893, 280] on span "4 Travelers" at bounding box center [851, 281] width 292 height 43
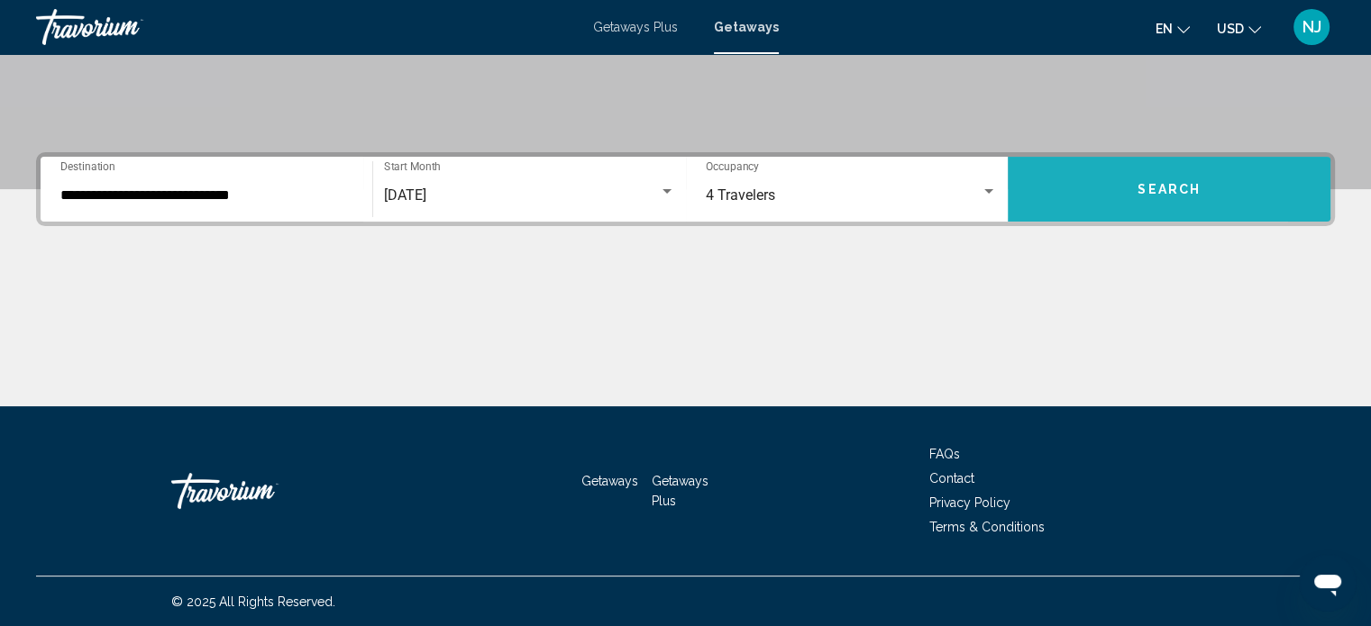
click at [1082, 201] on button "Search" at bounding box center [1169, 189] width 323 height 65
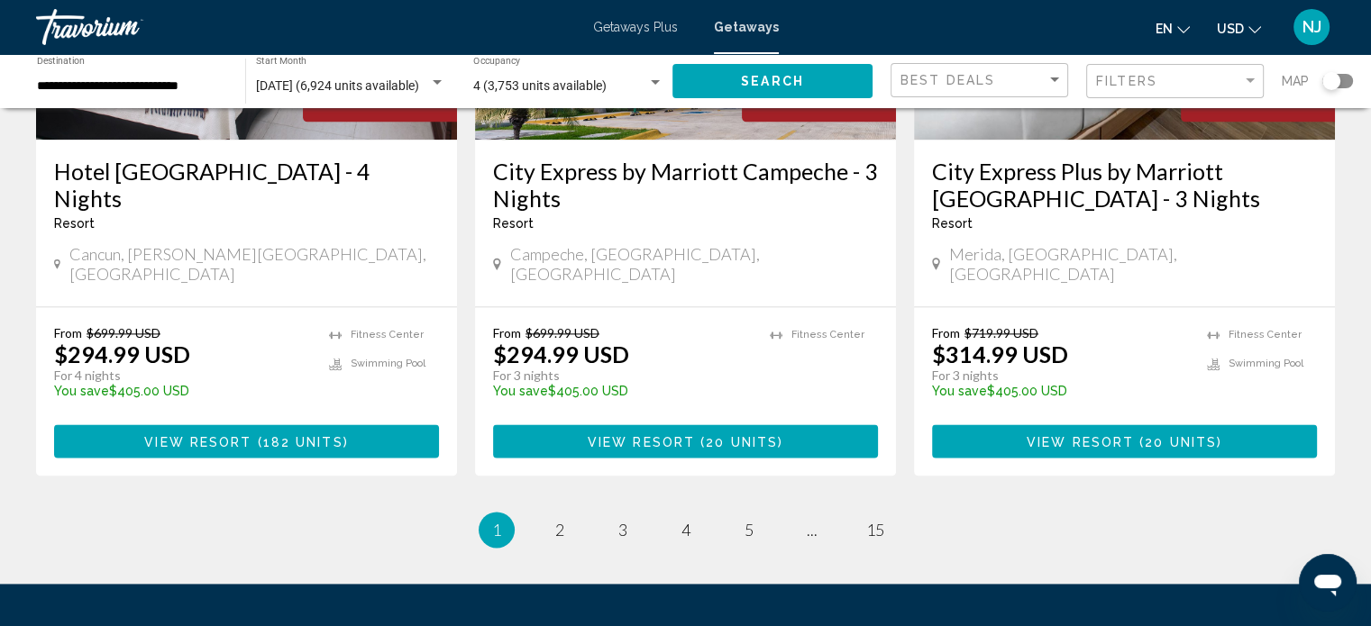
scroll to position [2343, 0]
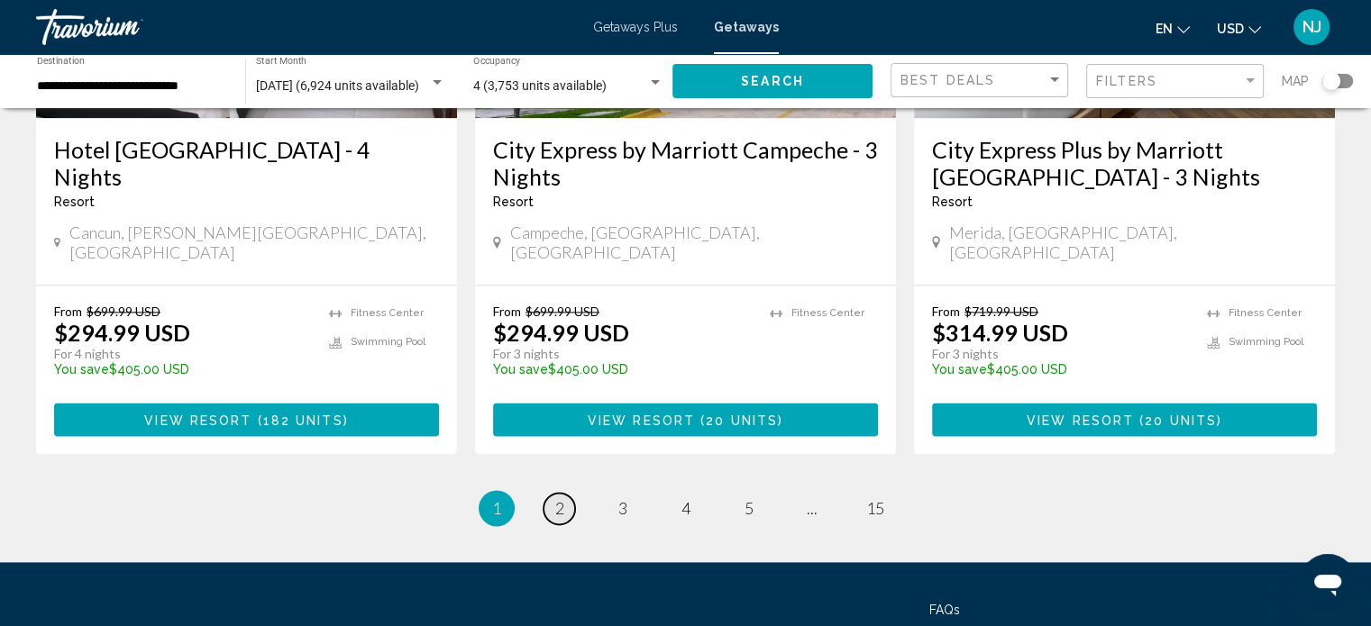
click at [556, 498] on span "2" at bounding box center [559, 508] width 9 height 20
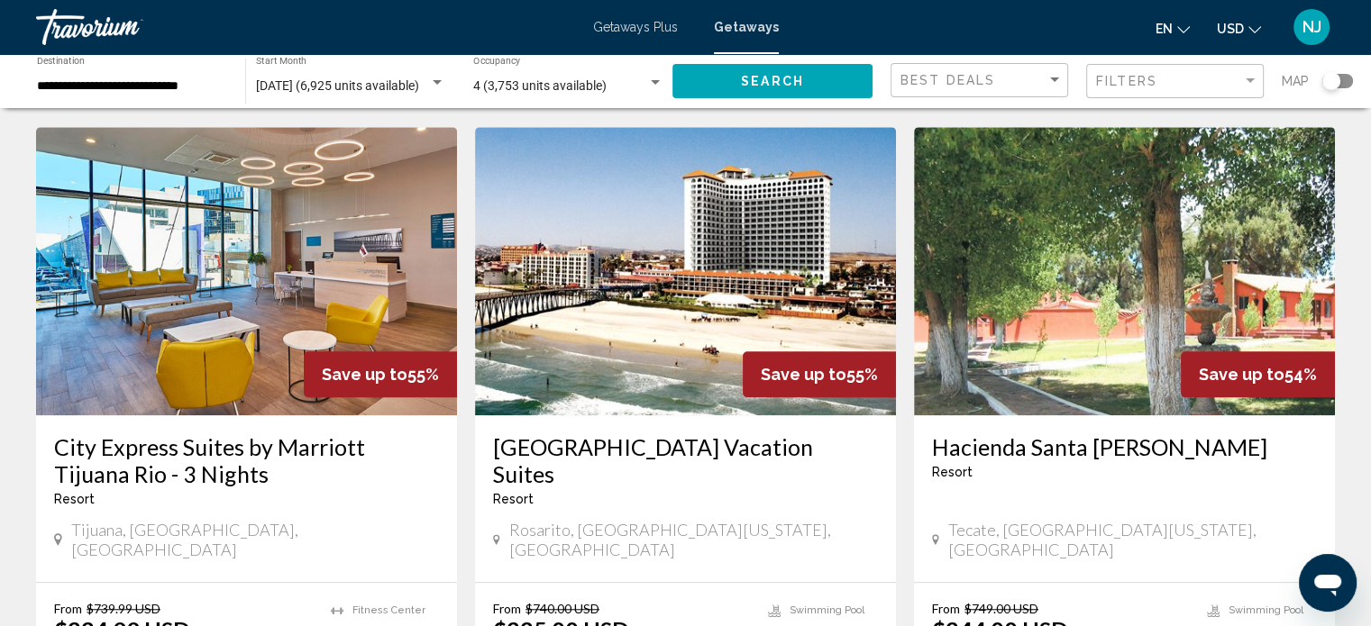
scroll to position [1352, 0]
click at [647, 433] on h3 "Rosarito Beach Vacation Suites" at bounding box center [685, 460] width 385 height 54
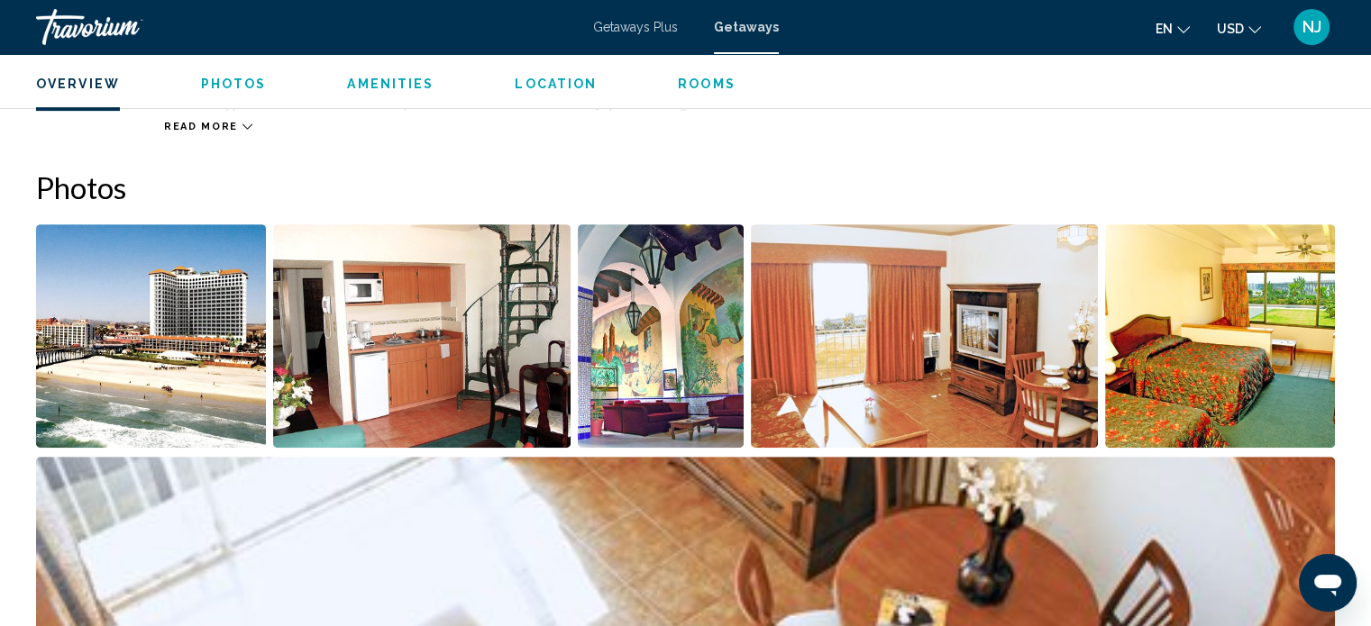
scroll to position [822, 0]
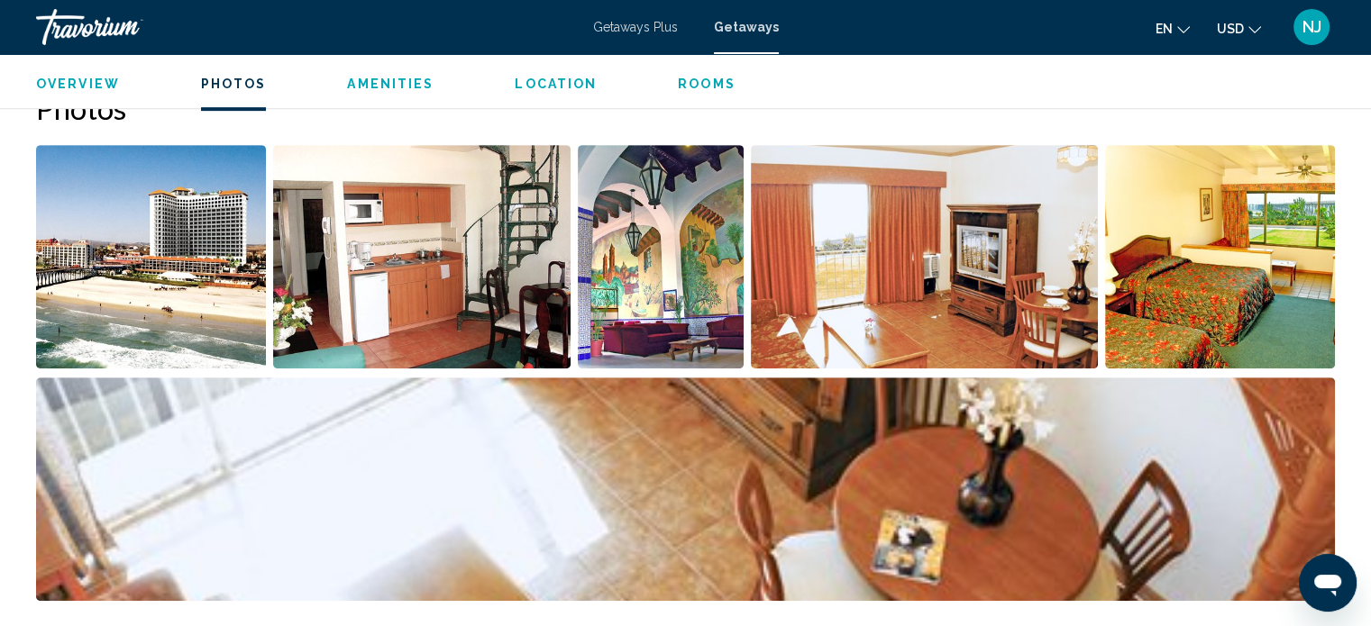
click at [188, 235] on img "Open full-screen image slider" at bounding box center [151, 257] width 230 height 224
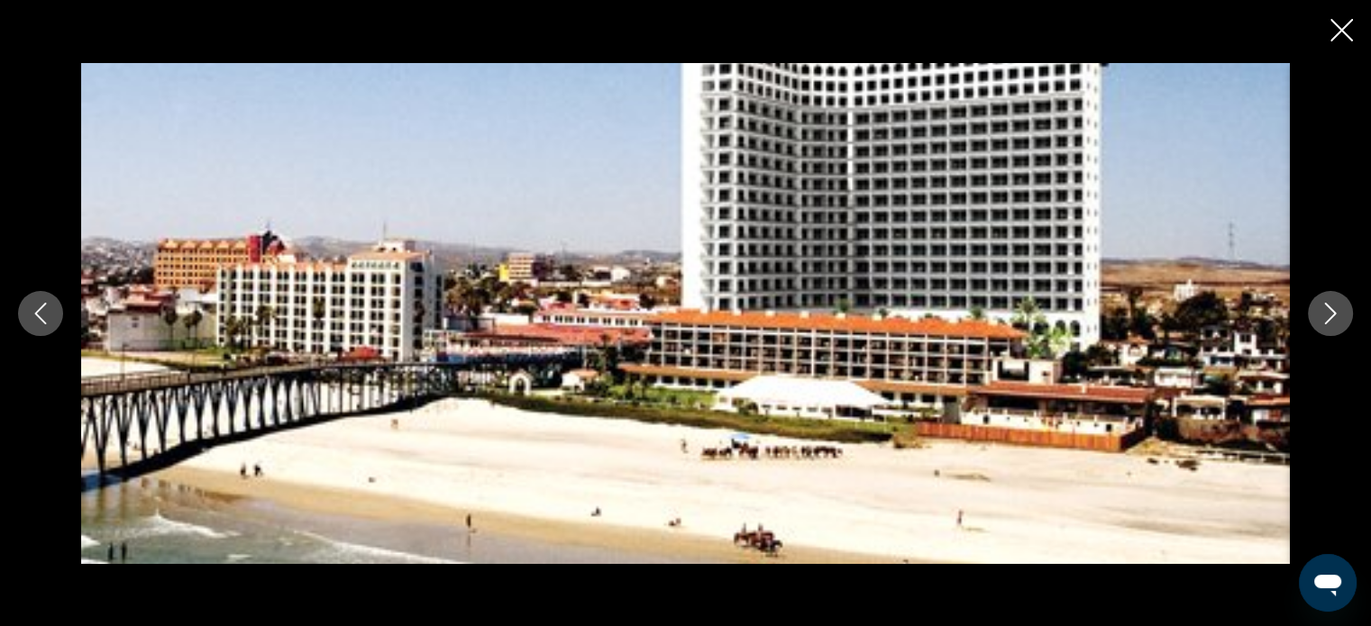
click at [1330, 312] on icon "Next image" at bounding box center [1331, 314] width 22 height 22
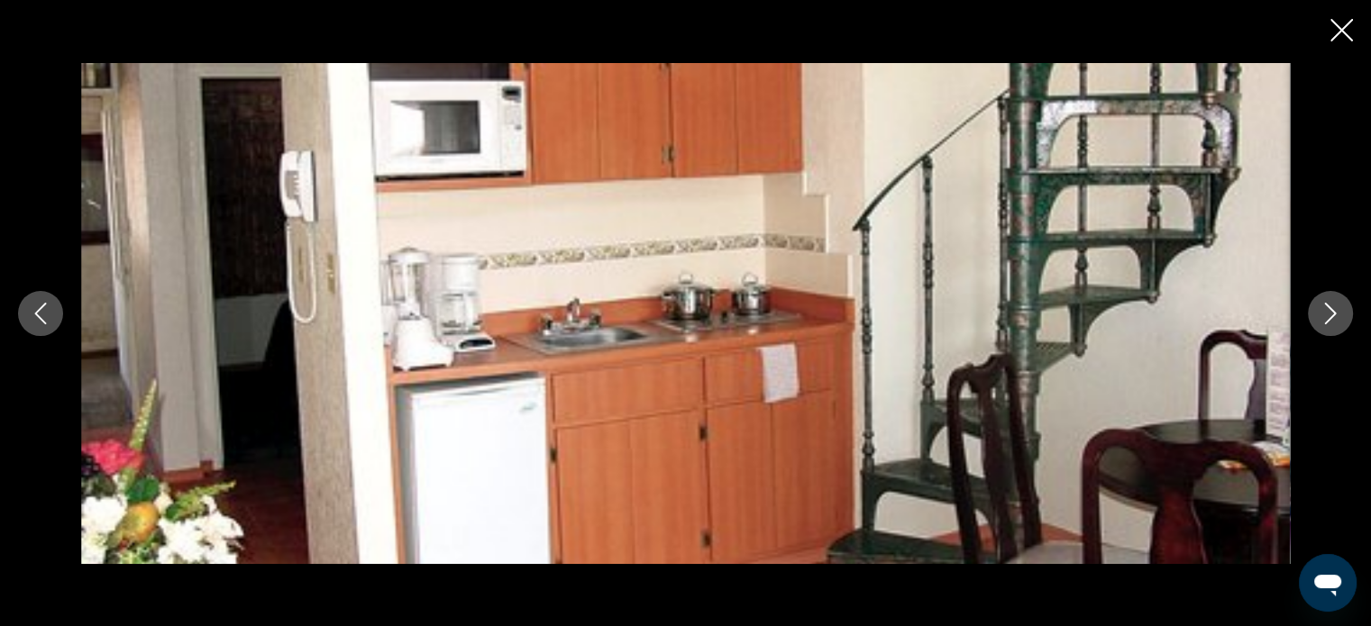
click at [1333, 312] on icon "Next image" at bounding box center [1331, 314] width 22 height 22
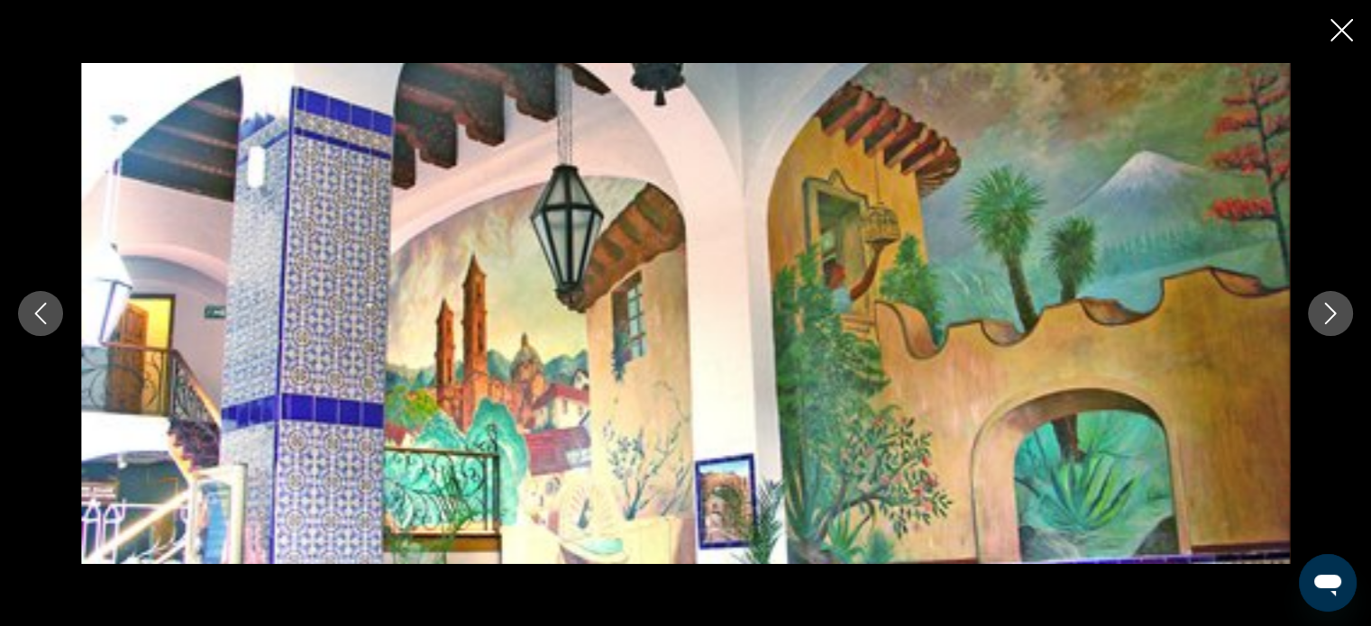
scroll to position [1002, 0]
click at [1327, 315] on icon "Next image" at bounding box center [1331, 314] width 22 height 22
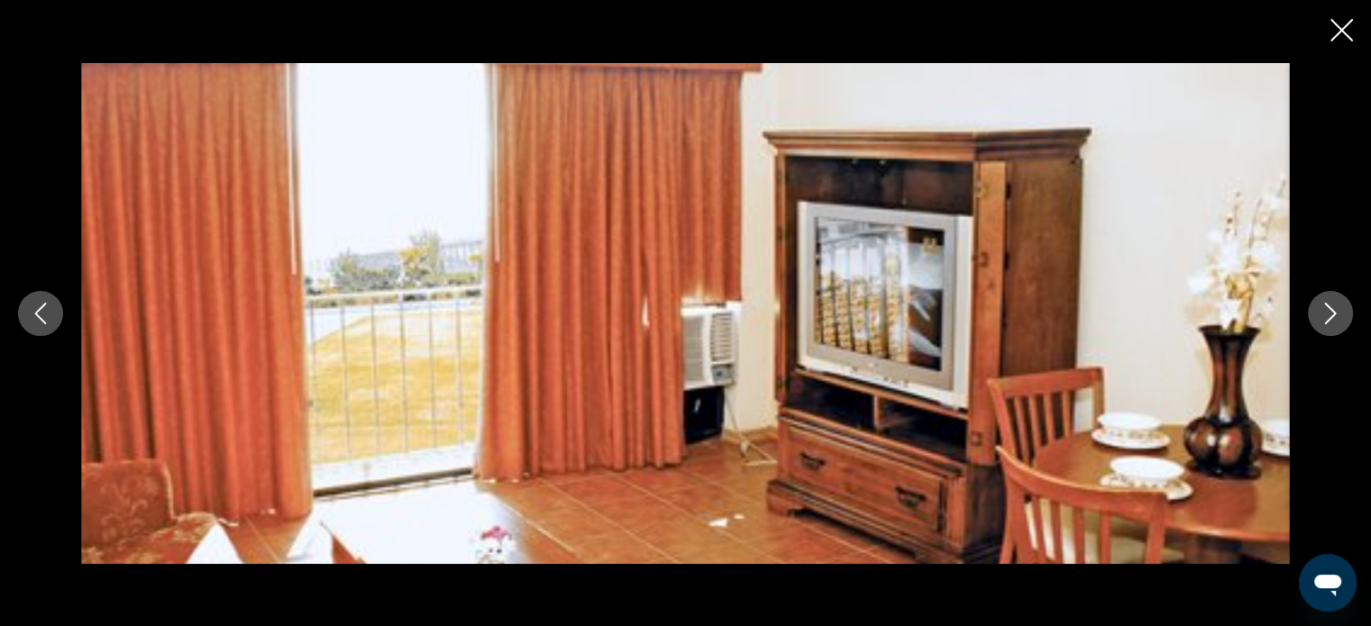
click at [1329, 315] on icon "Next image" at bounding box center [1331, 314] width 22 height 22
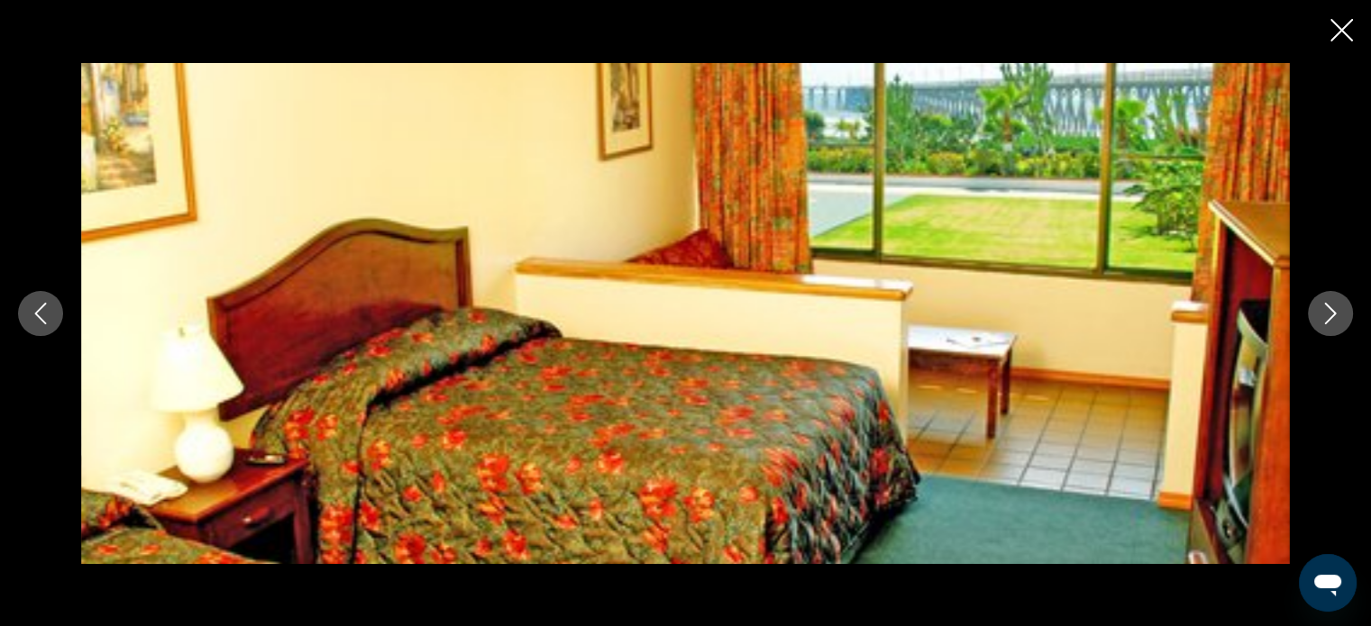
click at [1329, 315] on icon "Next image" at bounding box center [1331, 314] width 22 height 22
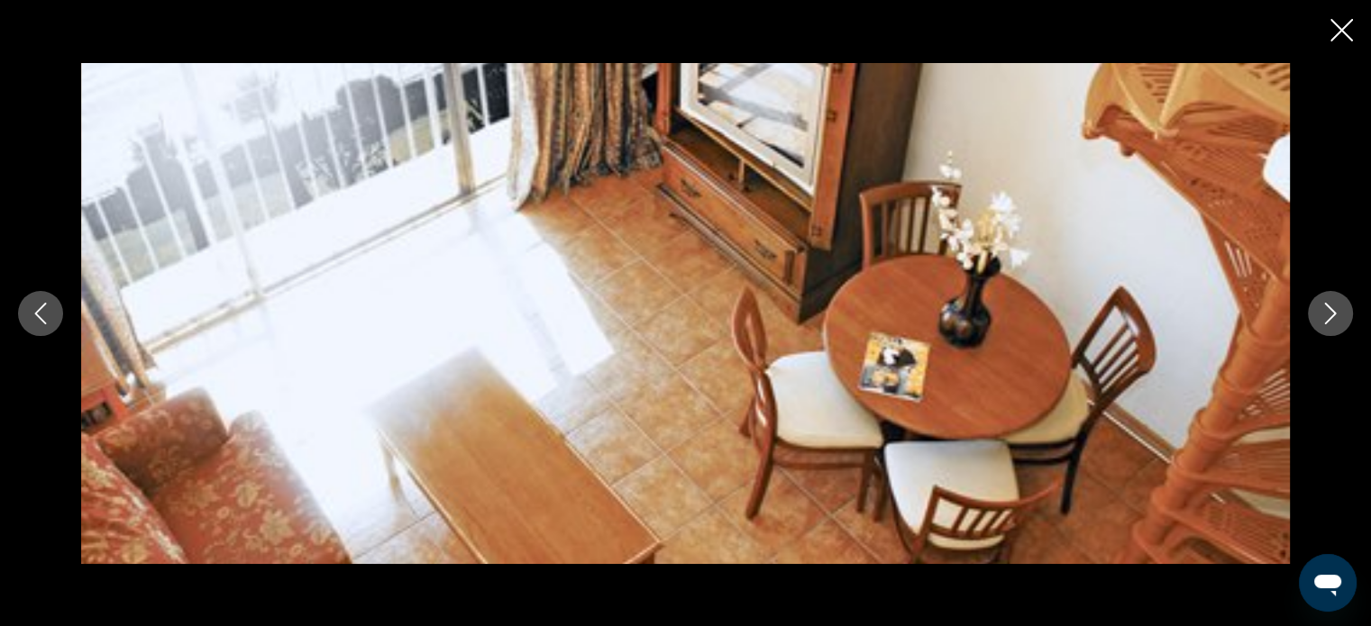
click at [1329, 315] on icon "Next image" at bounding box center [1331, 314] width 22 height 22
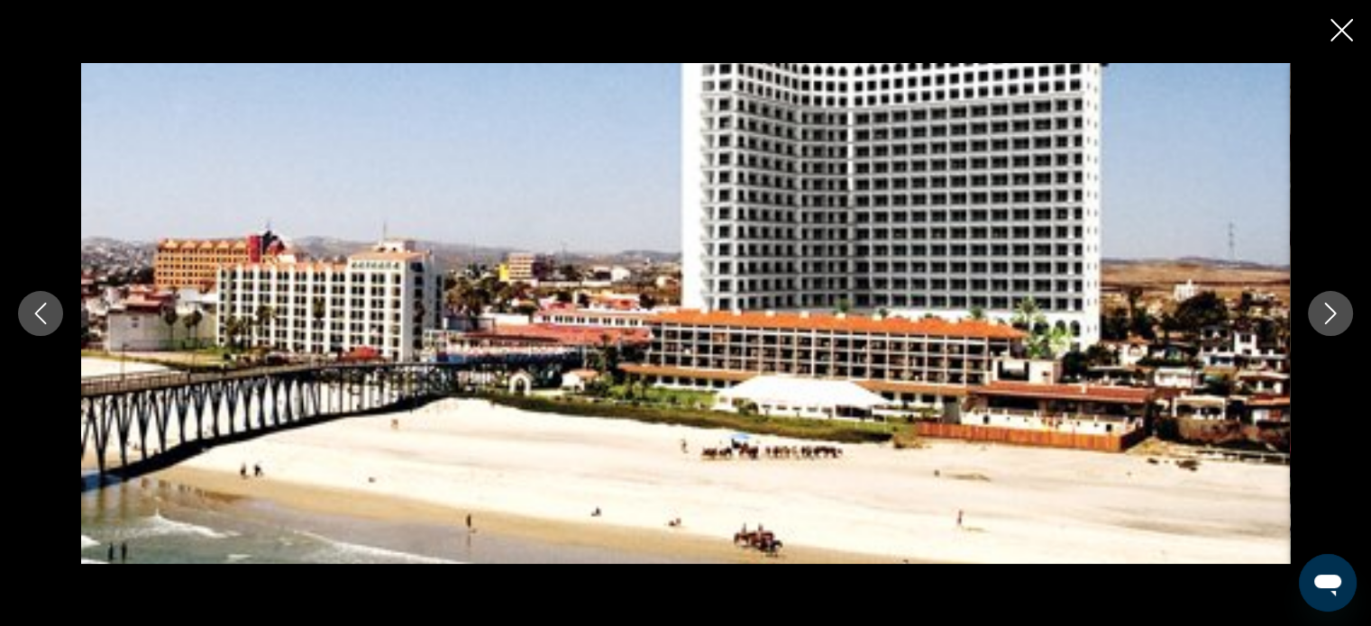
scroll to position [1453, 0]
click at [1346, 37] on icon "Close slideshow" at bounding box center [1341, 30] width 23 height 23
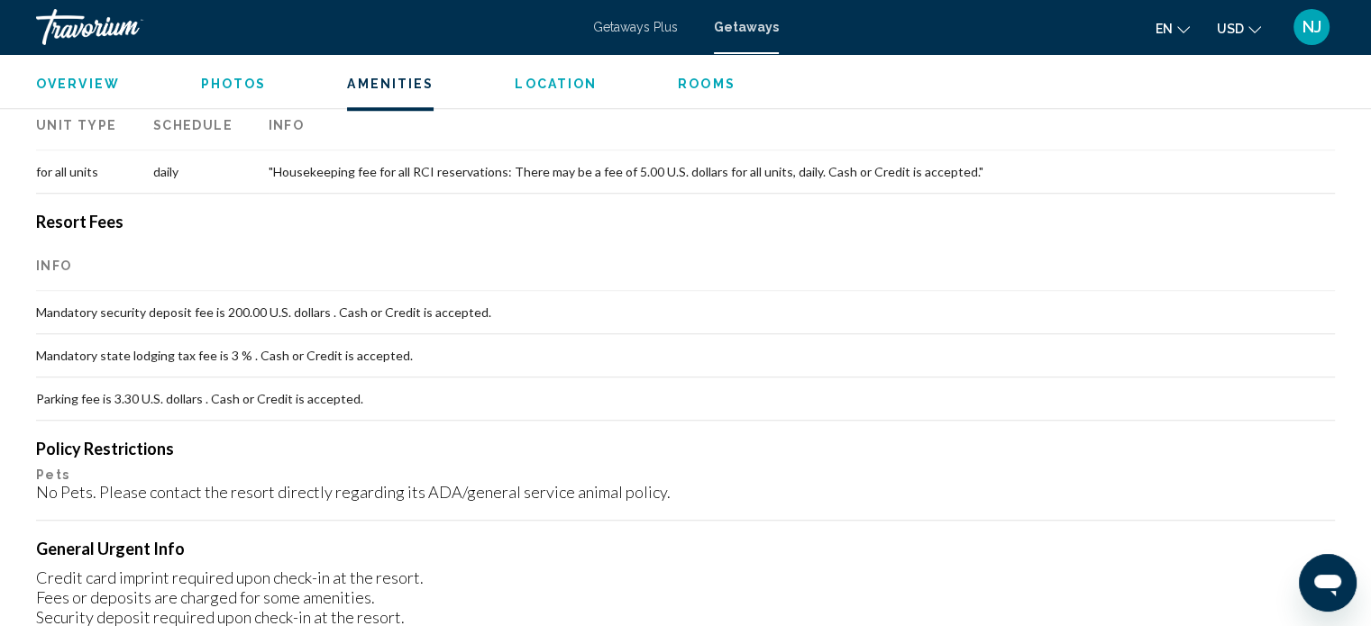
scroll to position [1633, 0]
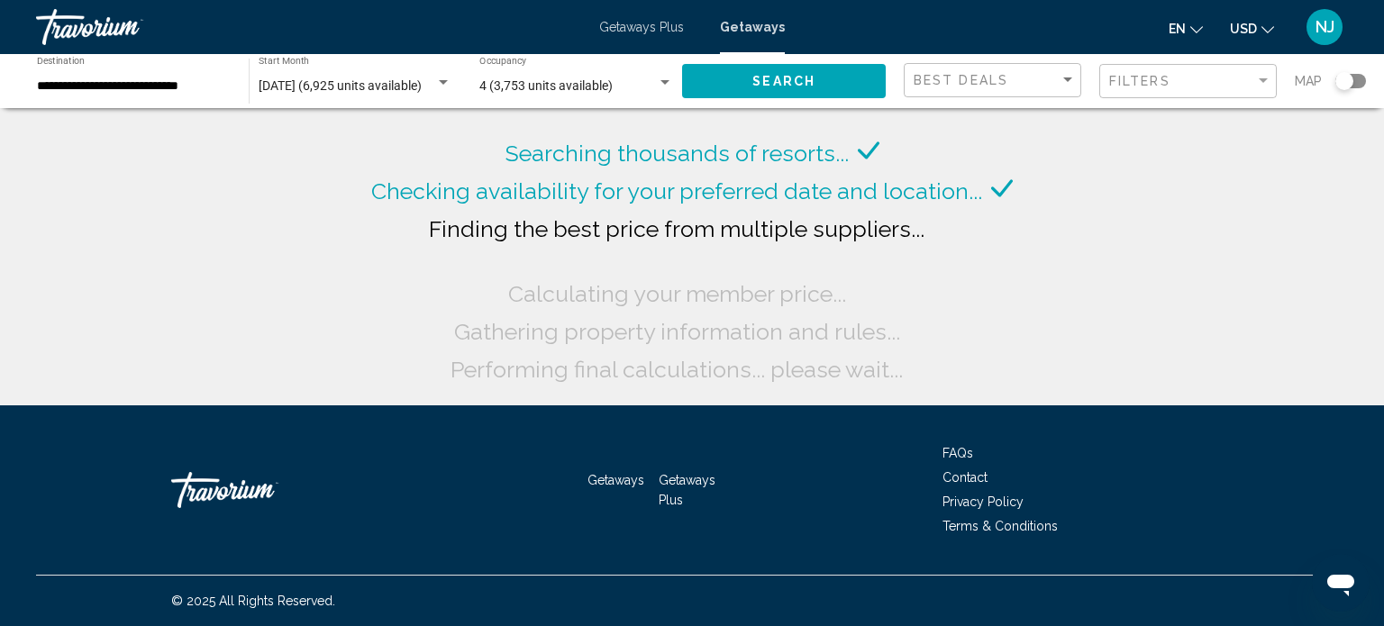
click at [233, 88] on div "**********" at bounding box center [133, 82] width 213 height 50
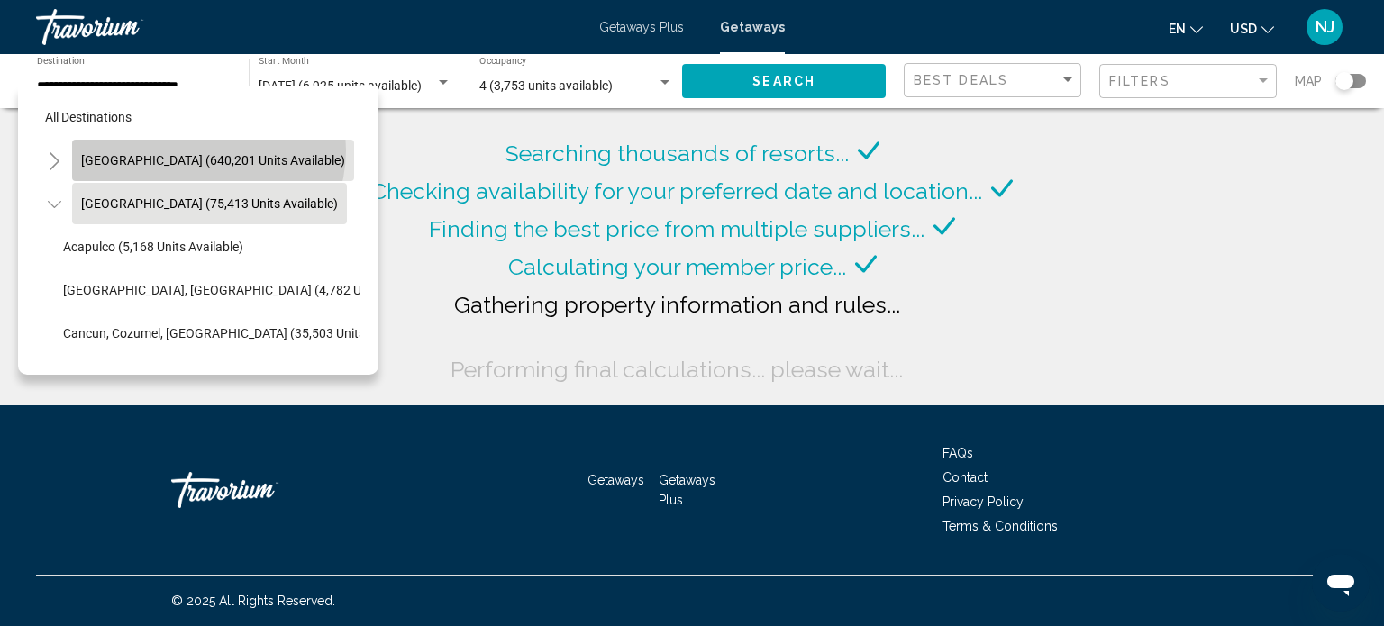
click at [207, 151] on button "United States (640,201 units available)" at bounding box center [213, 160] width 282 height 41
type input "**********"
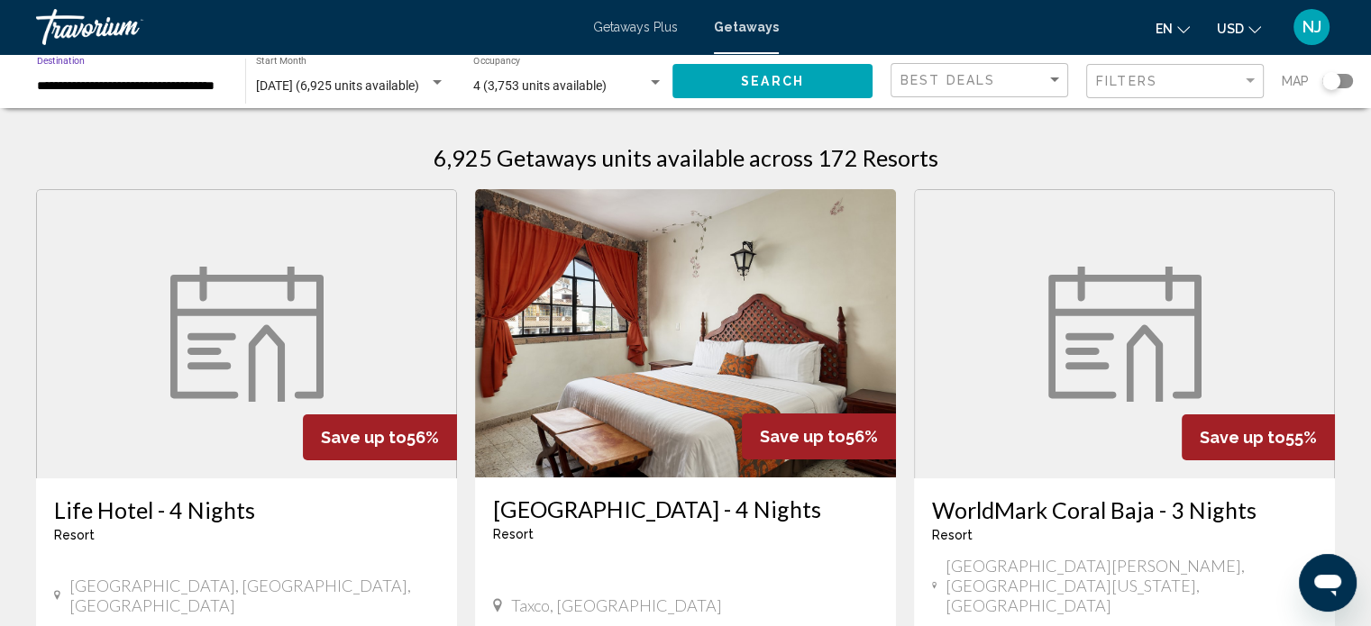
click at [754, 71] on button "Search" at bounding box center [772, 80] width 200 height 33
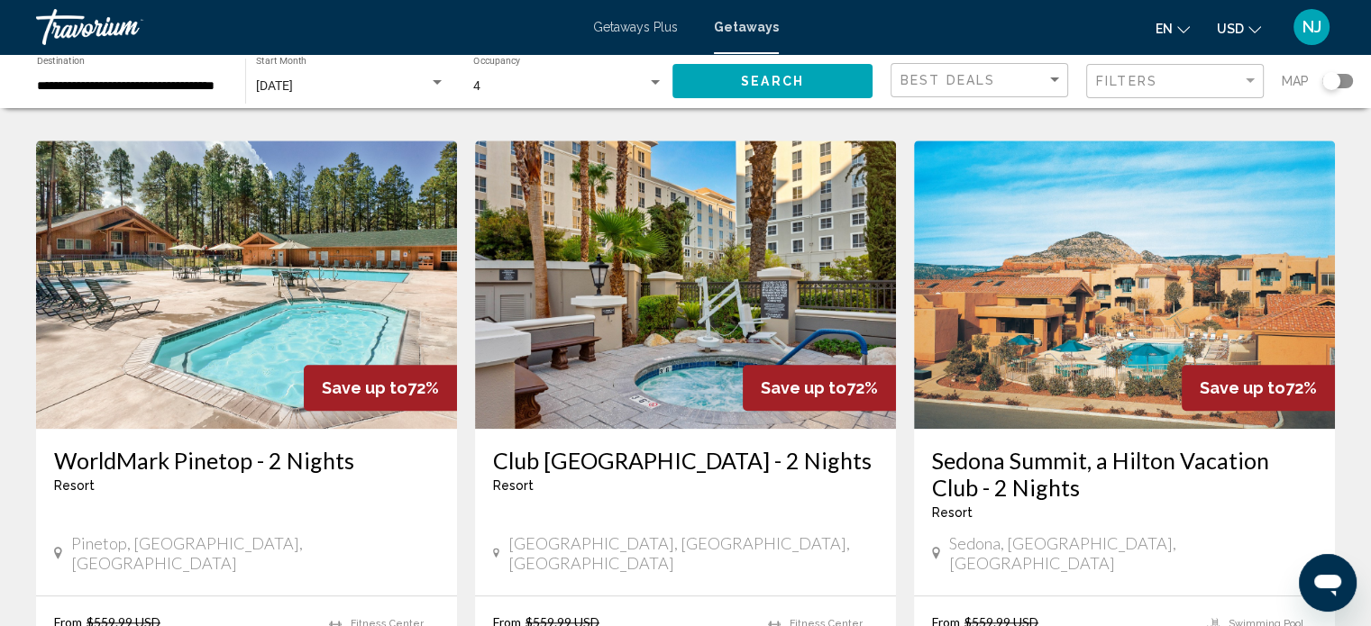
scroll to position [1352, 0]
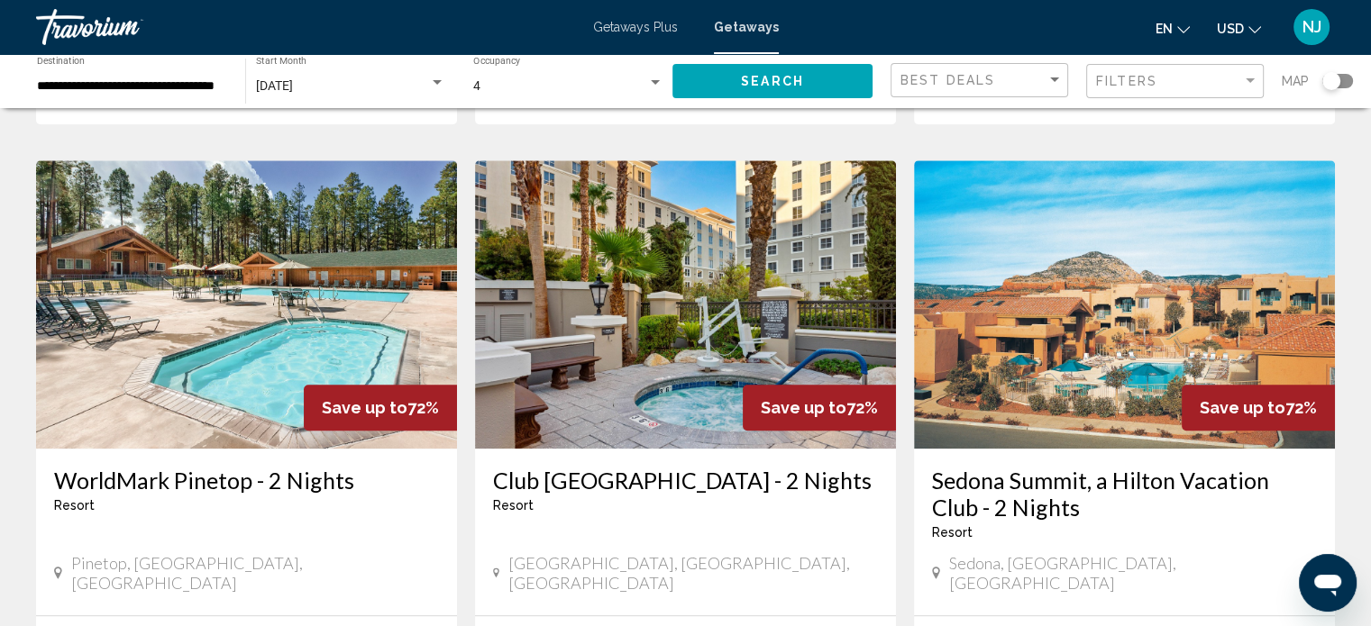
click at [1019, 467] on h3 "Sedona Summit, a Hilton Vacation Club - 2 Nights" at bounding box center [1124, 494] width 385 height 54
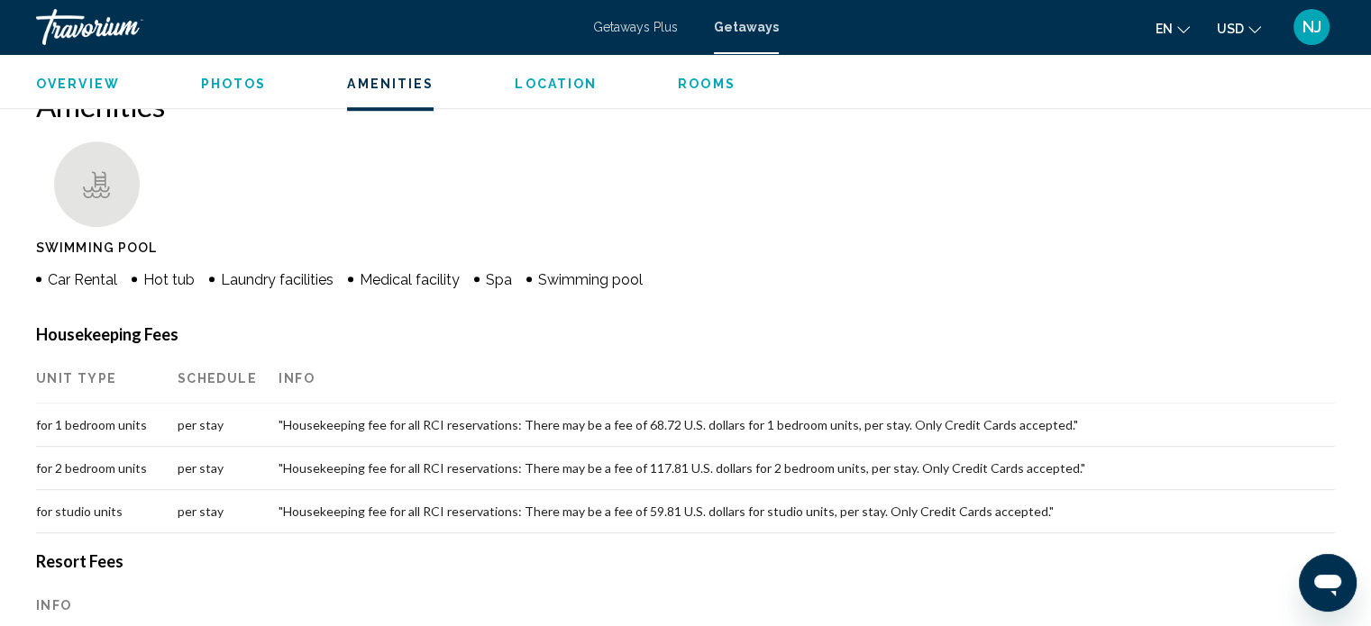
scroll to position [1363, 0]
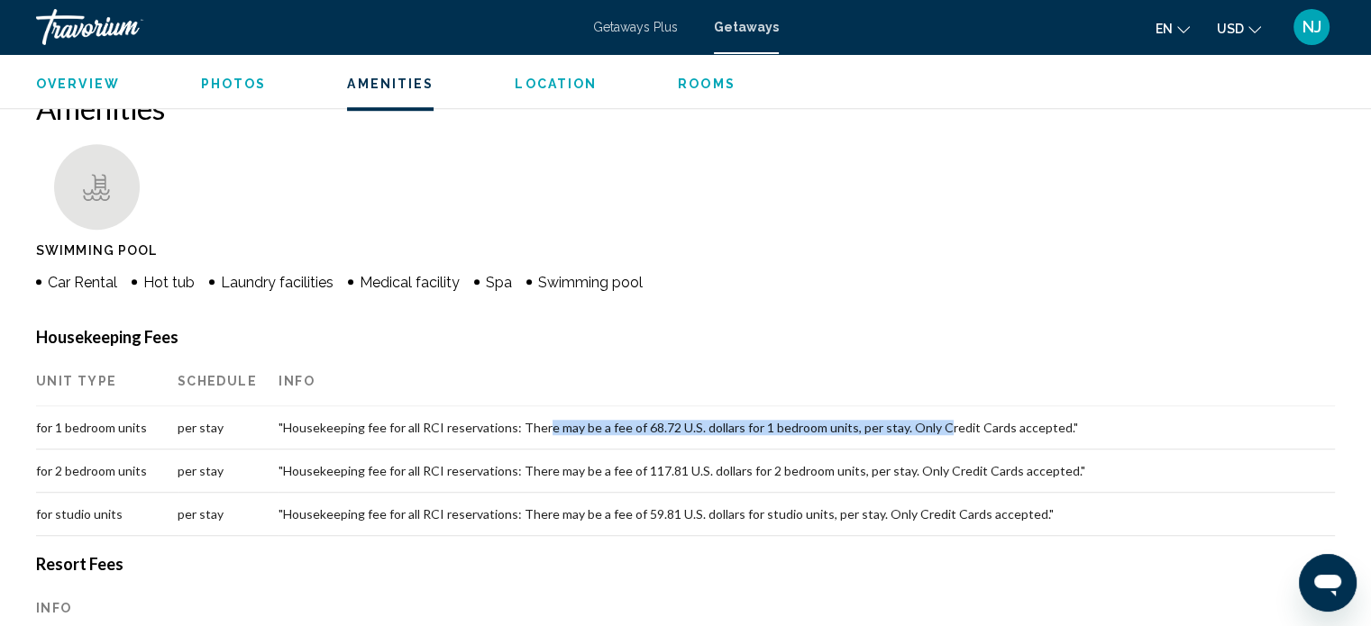
drag, startPoint x: 546, startPoint y: 416, endPoint x: 936, endPoint y: 444, distance: 390.4
click at [936, 444] on td ""Housekeeping fee for all RCI reservations: There may be a fee of 68.72 U.S. do…" at bounding box center [807, 428] width 1056 height 43
click at [560, 87] on span "Location" at bounding box center [556, 84] width 82 height 14
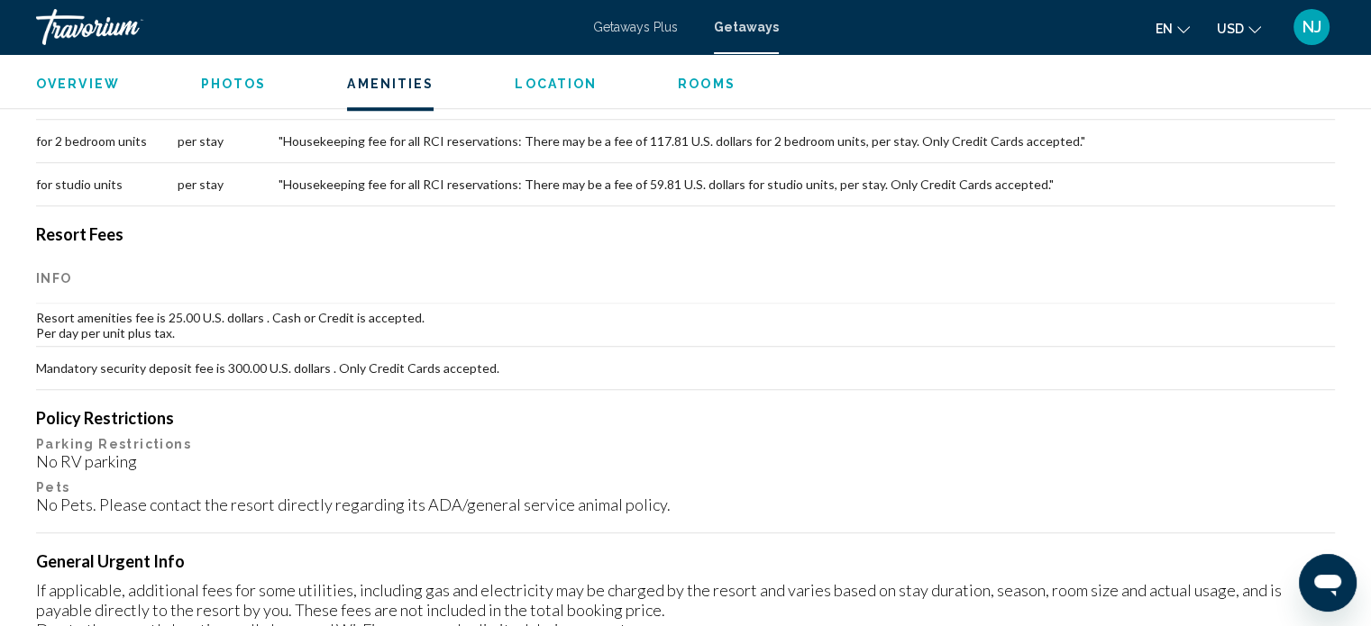
scroll to position [1597, 0]
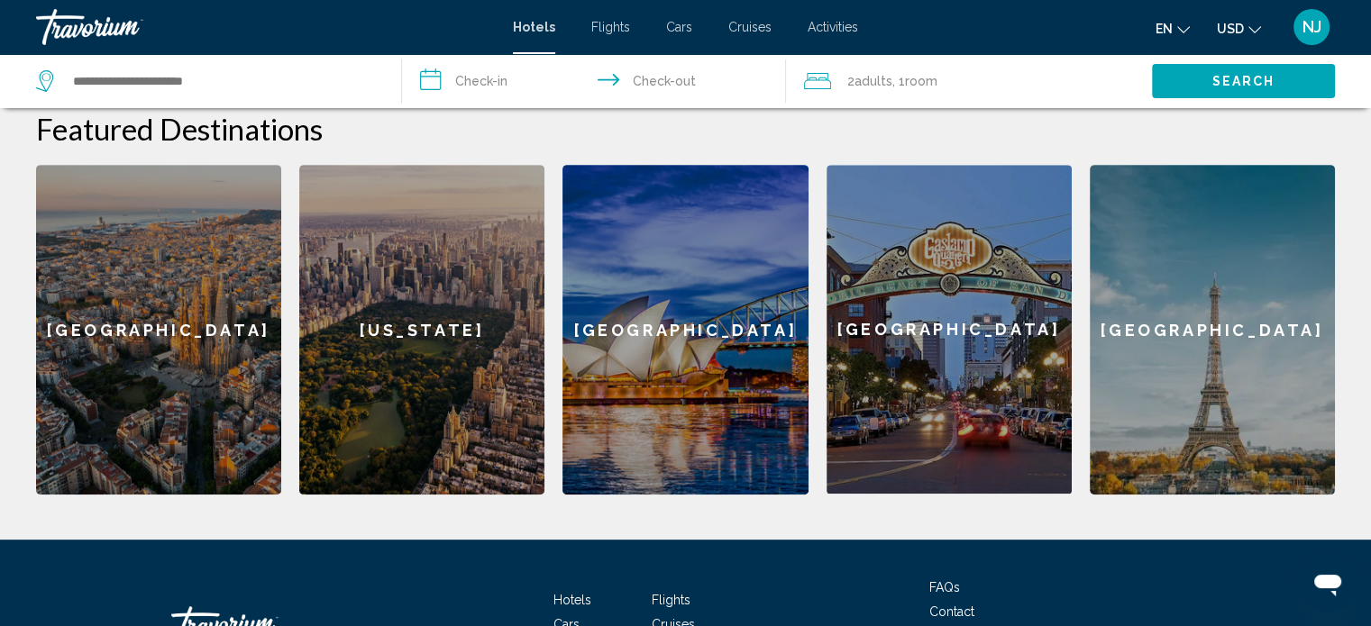
scroll to position [463, 0]
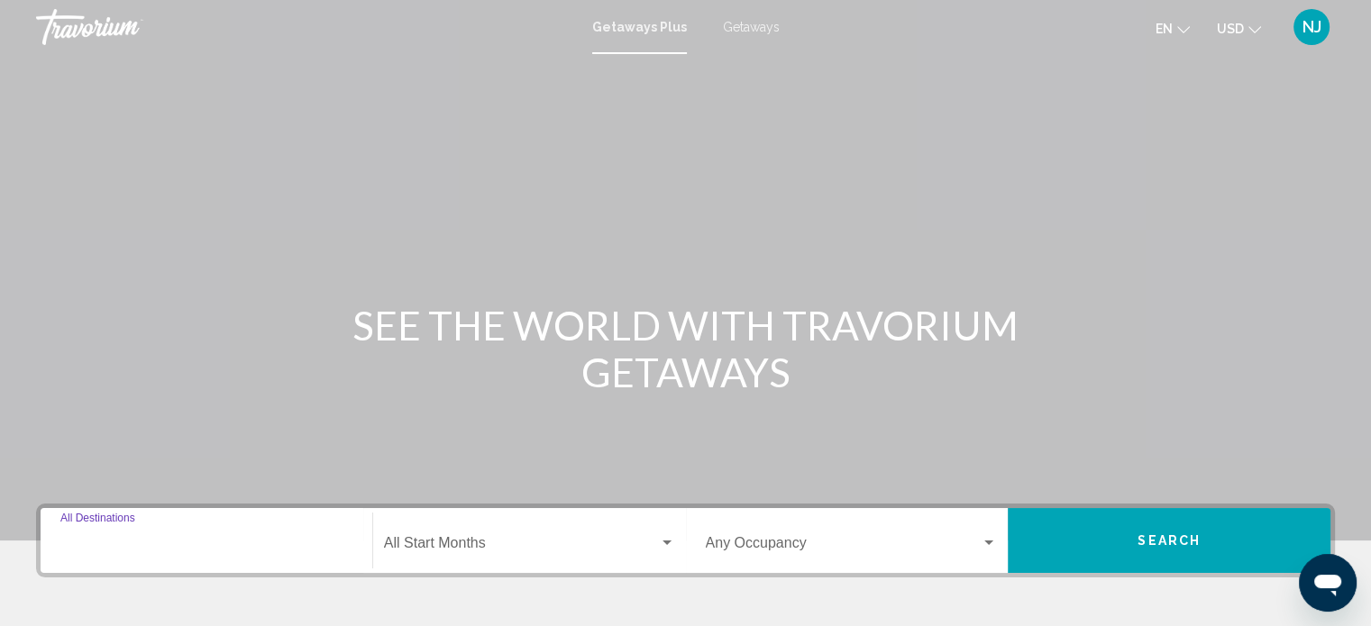
click at [269, 553] on input "Destination All Destinations" at bounding box center [206, 547] width 292 height 16
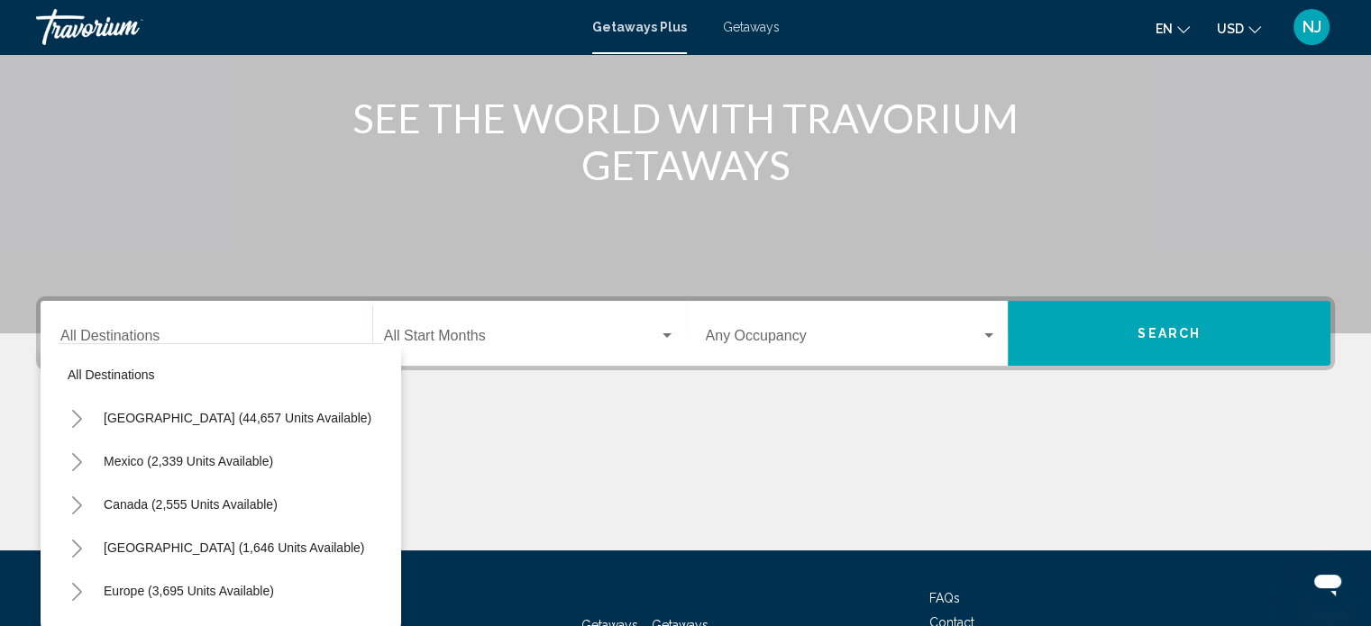
scroll to position [352, 0]
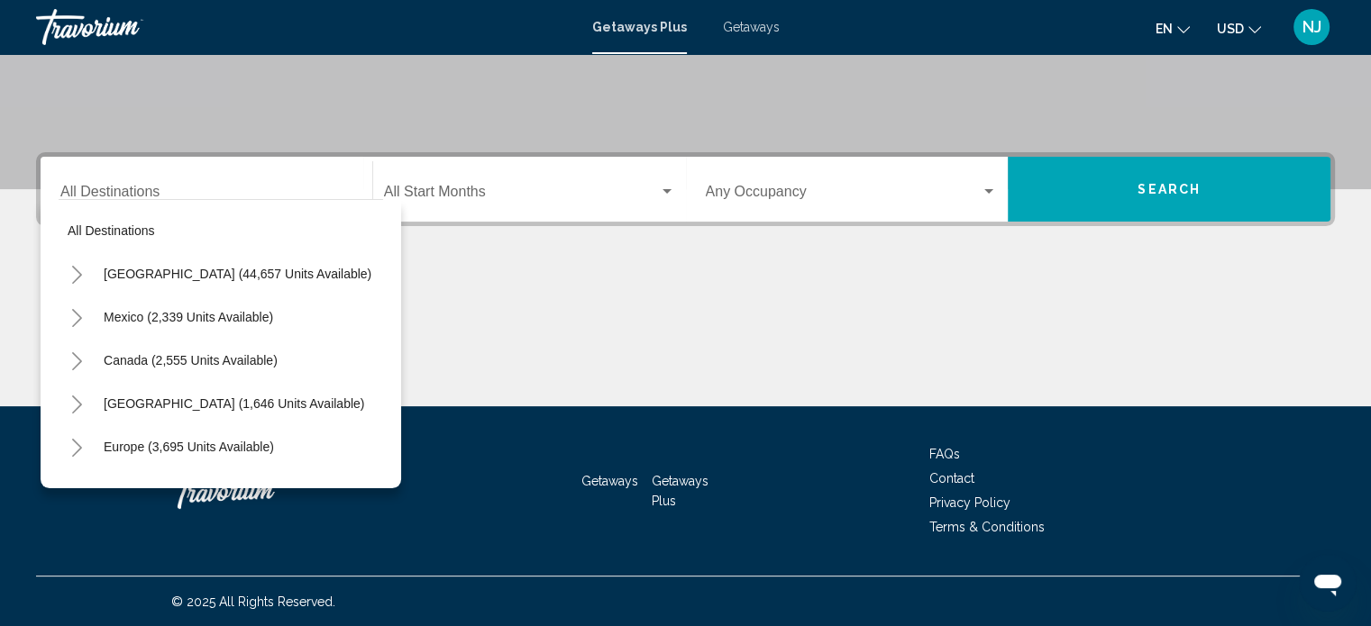
click at [639, 369] on div "Main content" at bounding box center [685, 338] width 1299 height 135
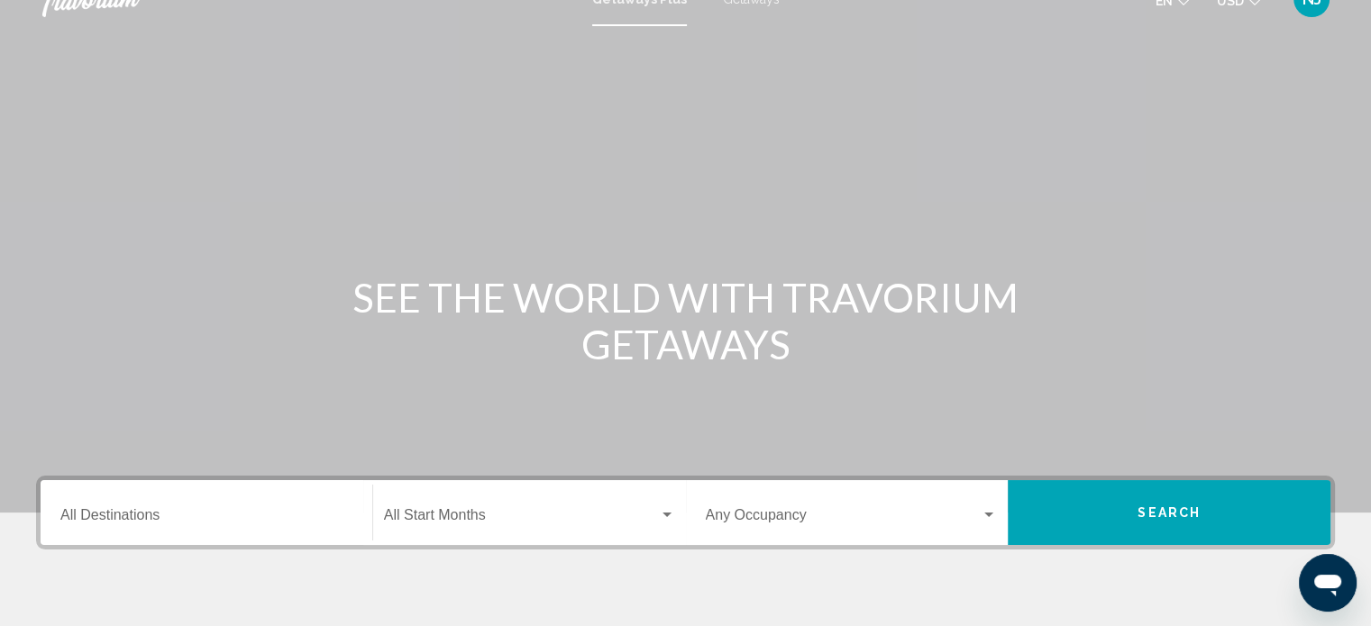
scroll to position [0, 0]
